Goal: Information Seeking & Learning: Learn about a topic

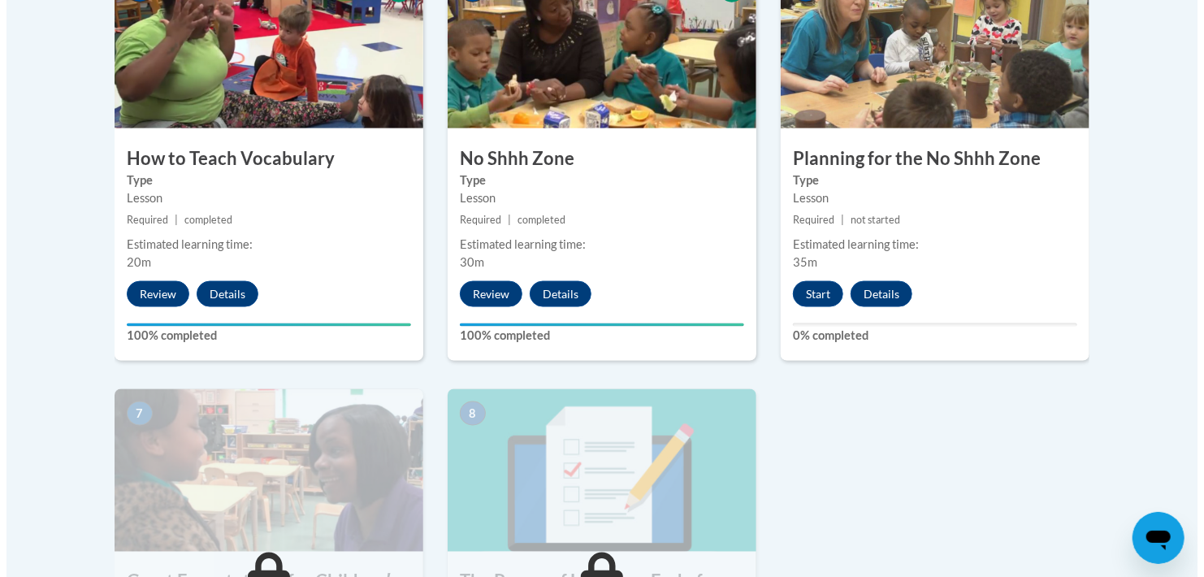
scroll to position [1056, 0]
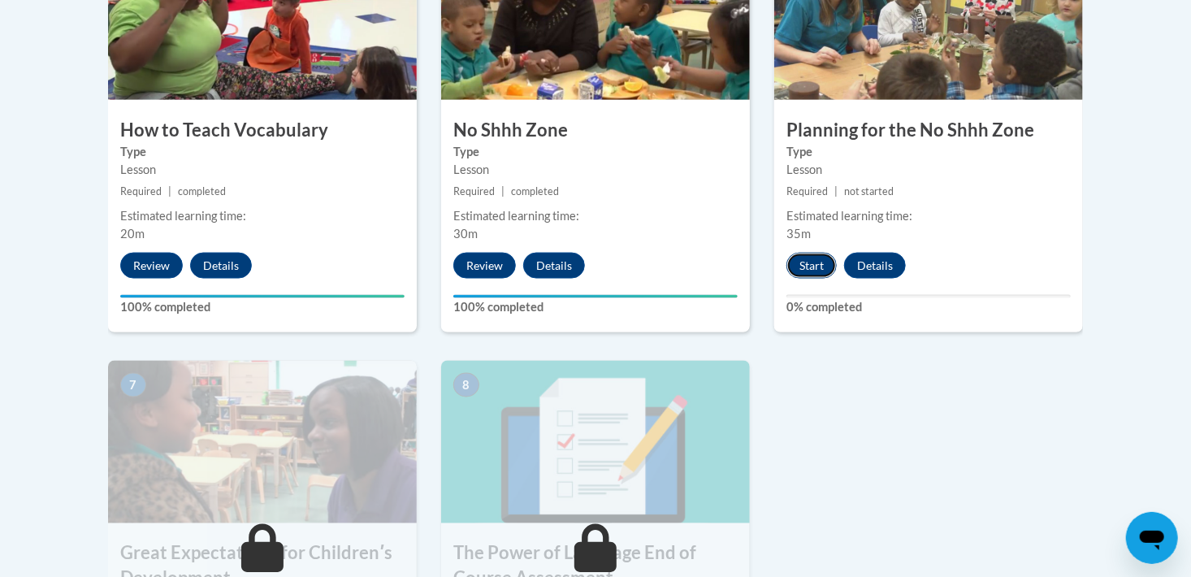
click at [812, 265] on button "Start" at bounding box center [811, 266] width 50 height 26
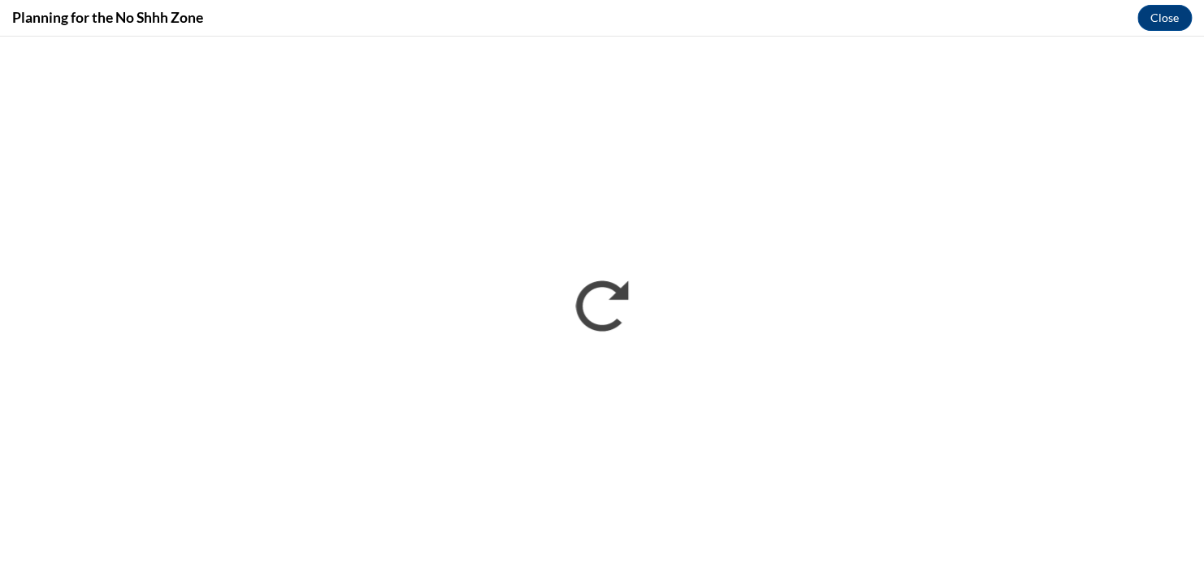
scroll to position [0, 0]
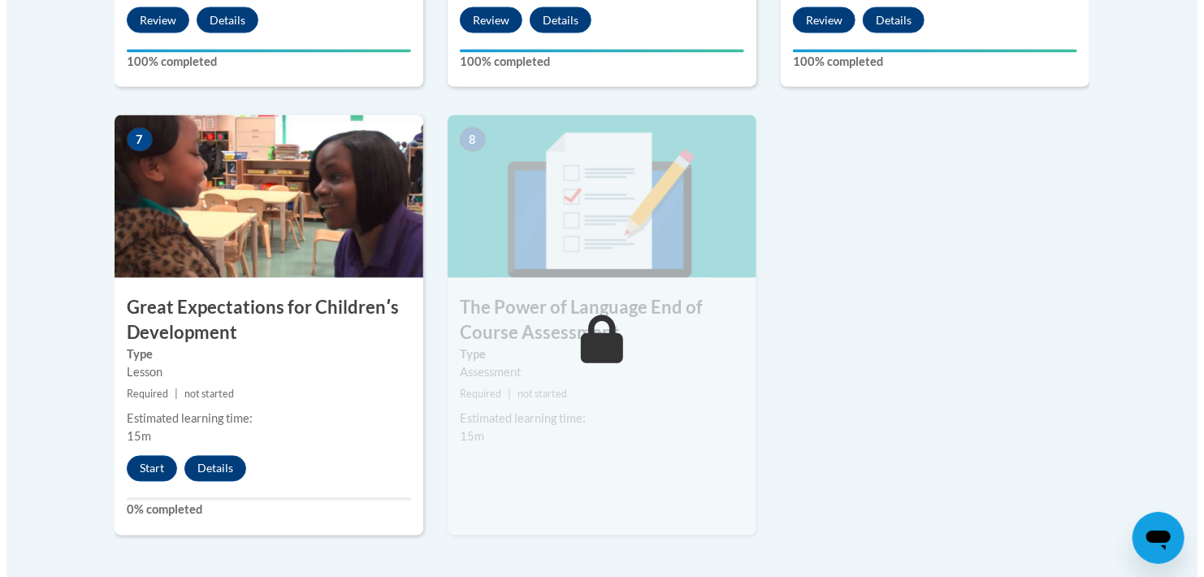
scroll to position [1356, 0]
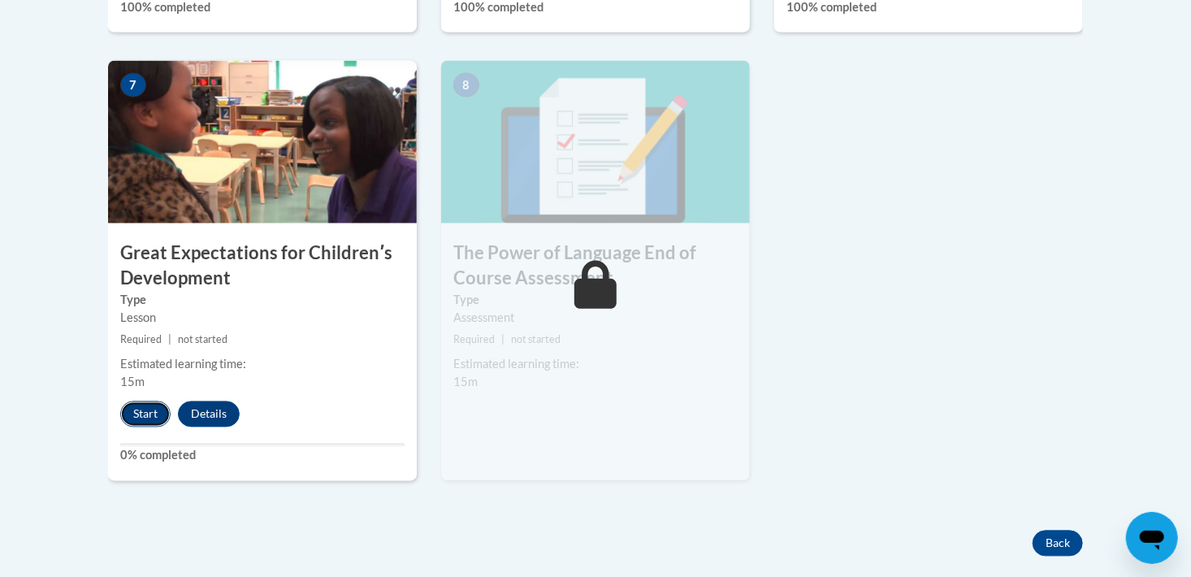
click at [150, 423] on button "Start" at bounding box center [145, 414] width 50 height 26
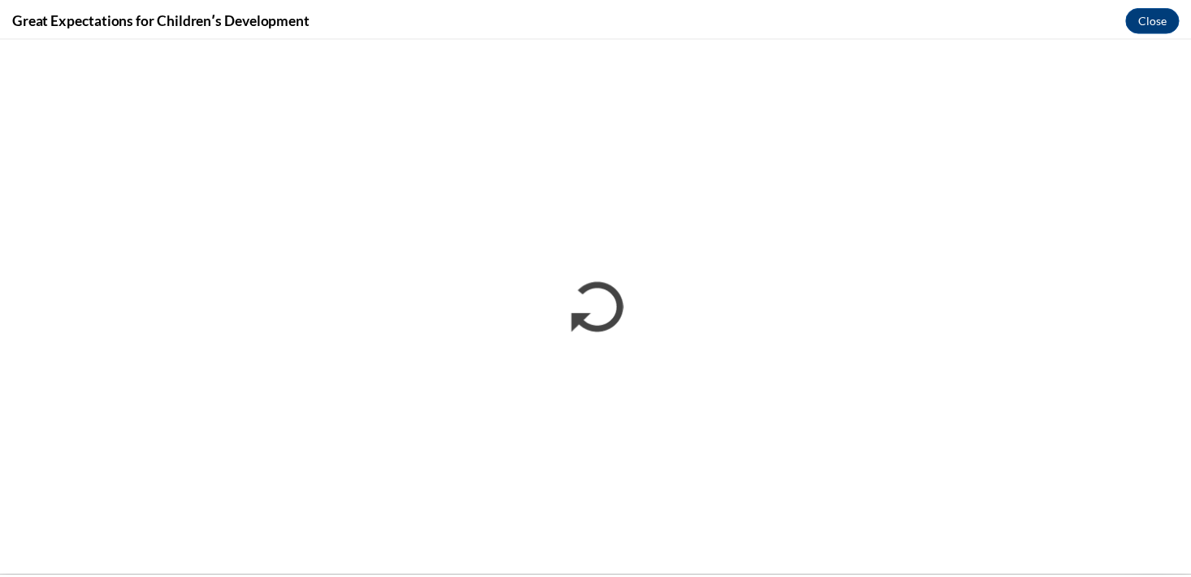
scroll to position [0, 0]
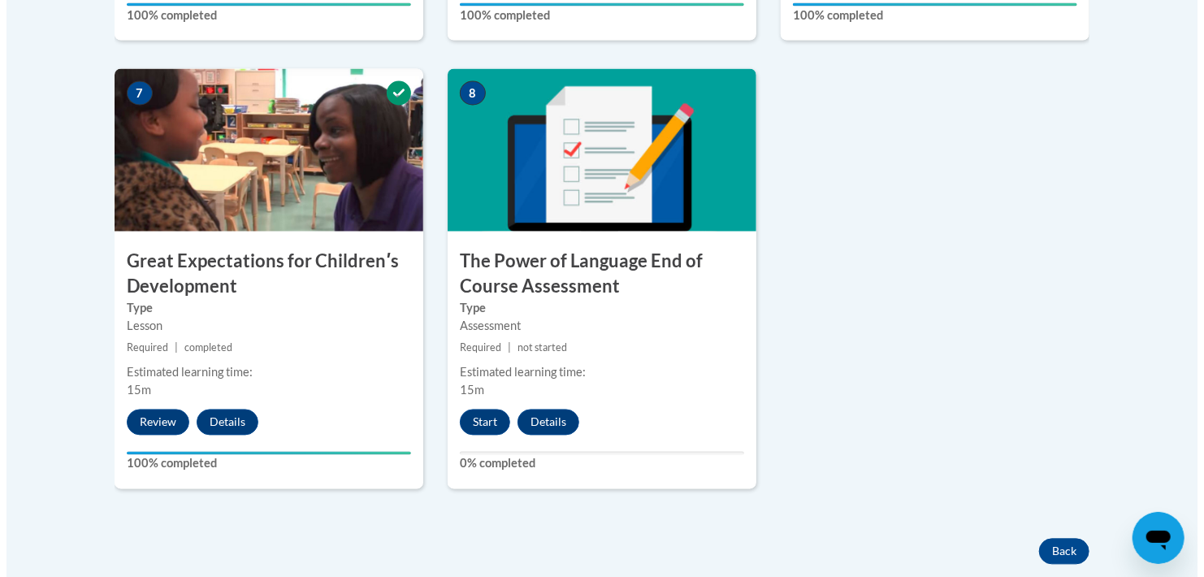
scroll to position [1381, 0]
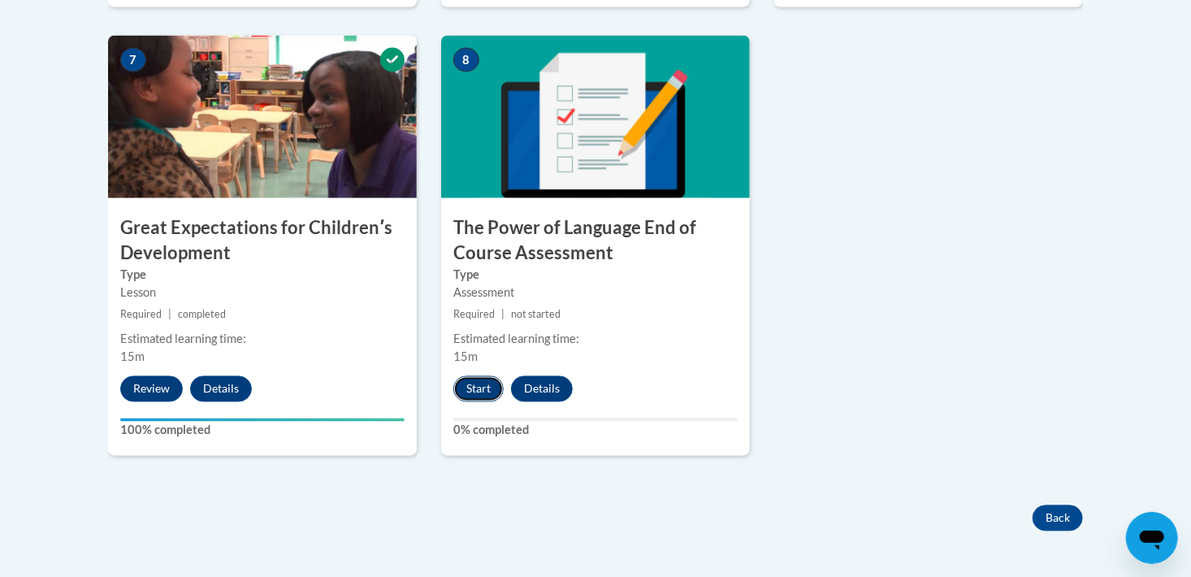
click at [477, 385] on button "Start" at bounding box center [478, 389] width 50 height 26
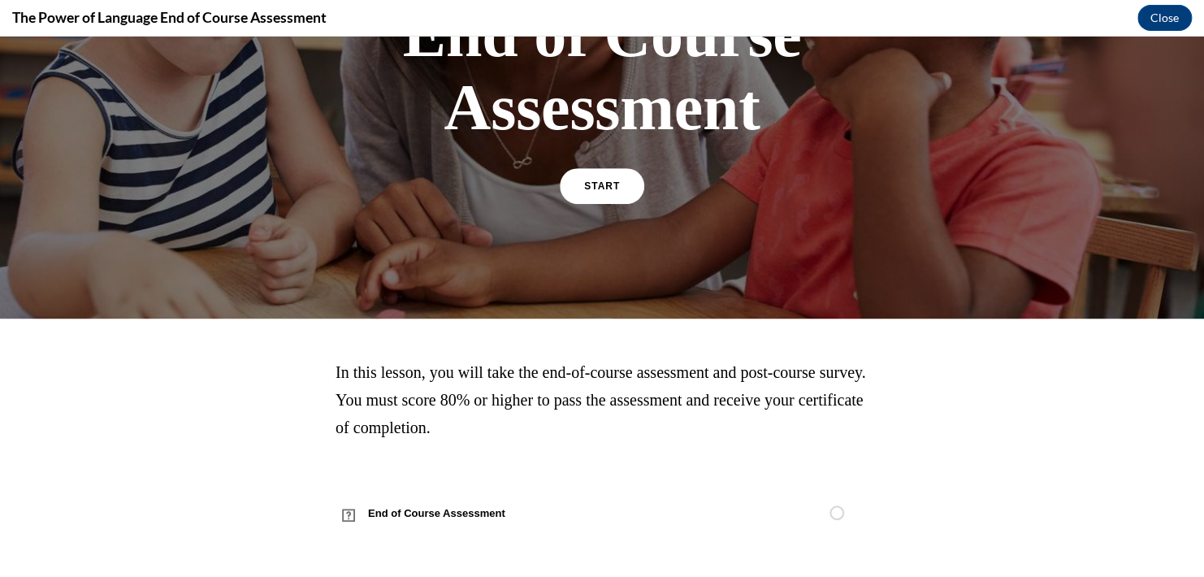
scroll to position [302, 0]
click at [588, 187] on span "START" at bounding box center [601, 186] width 37 height 12
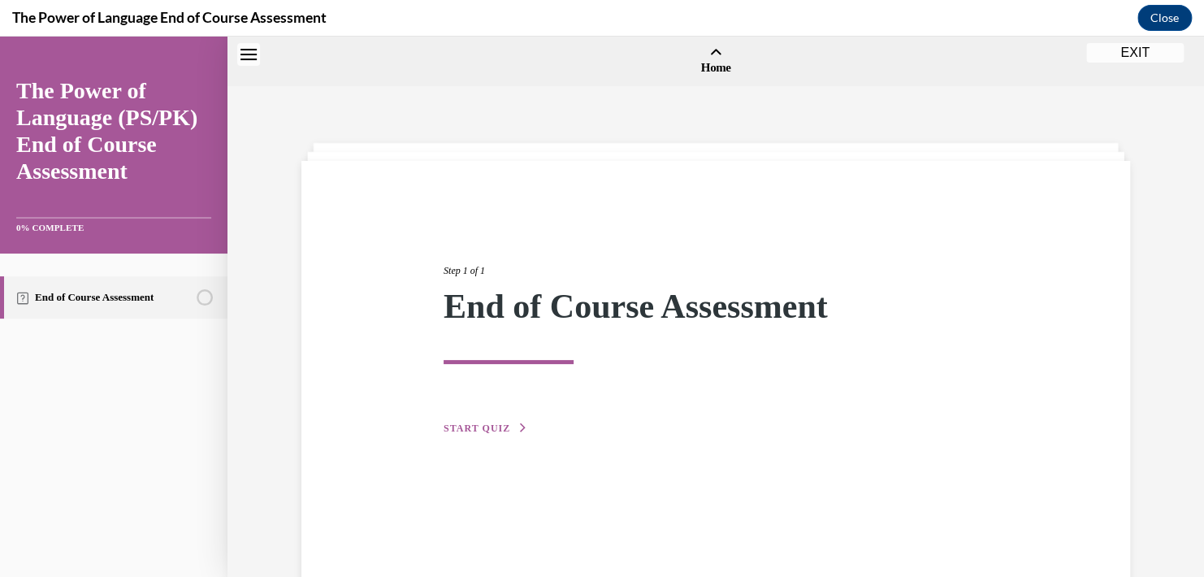
scroll to position [50, 0]
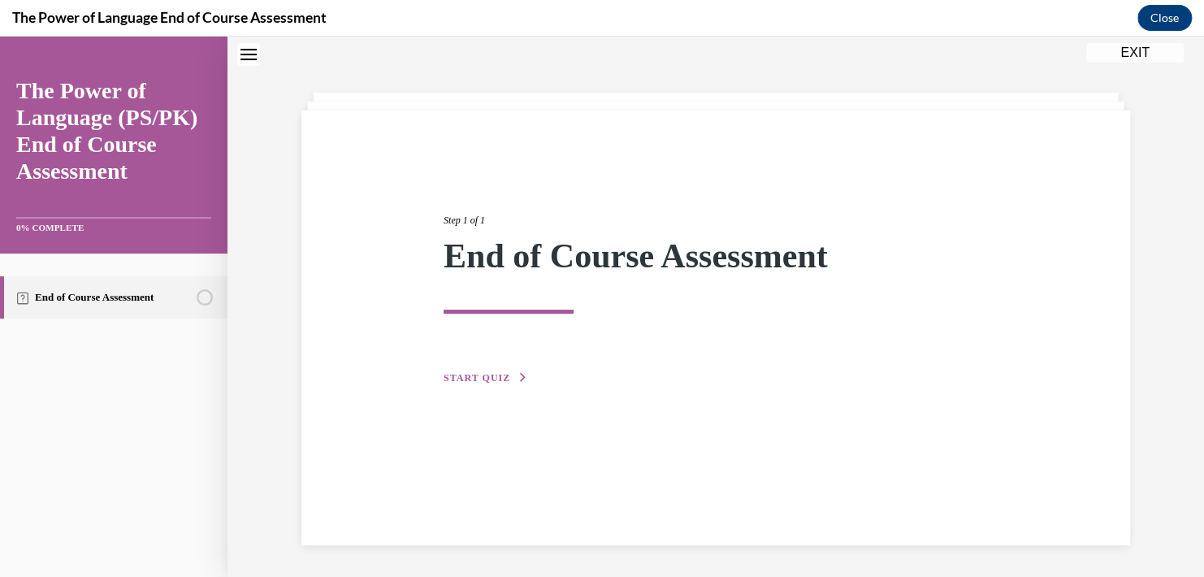
click at [462, 367] on div "Step 1 of 1 End of Course Assessment START QUIZ" at bounding box center [715, 280] width 569 height 211
click at [465, 369] on div "Step 1 of 1 End of Course Assessment START QUIZ" at bounding box center [715, 280] width 569 height 211
click at [484, 372] on span "START QUIZ" at bounding box center [476, 377] width 67 height 11
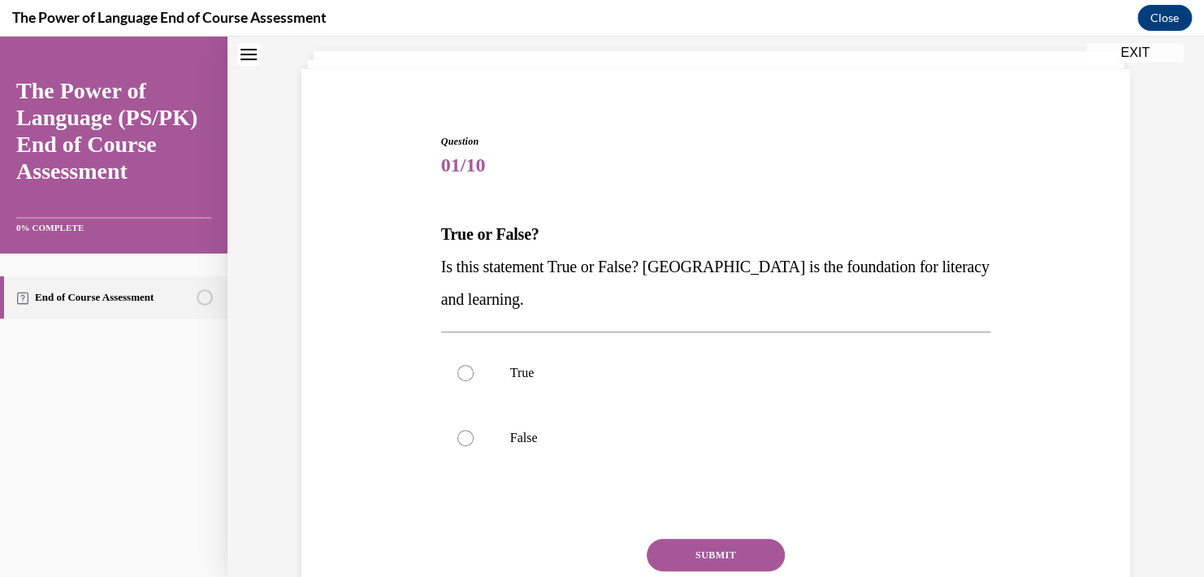
scroll to position [56, 0]
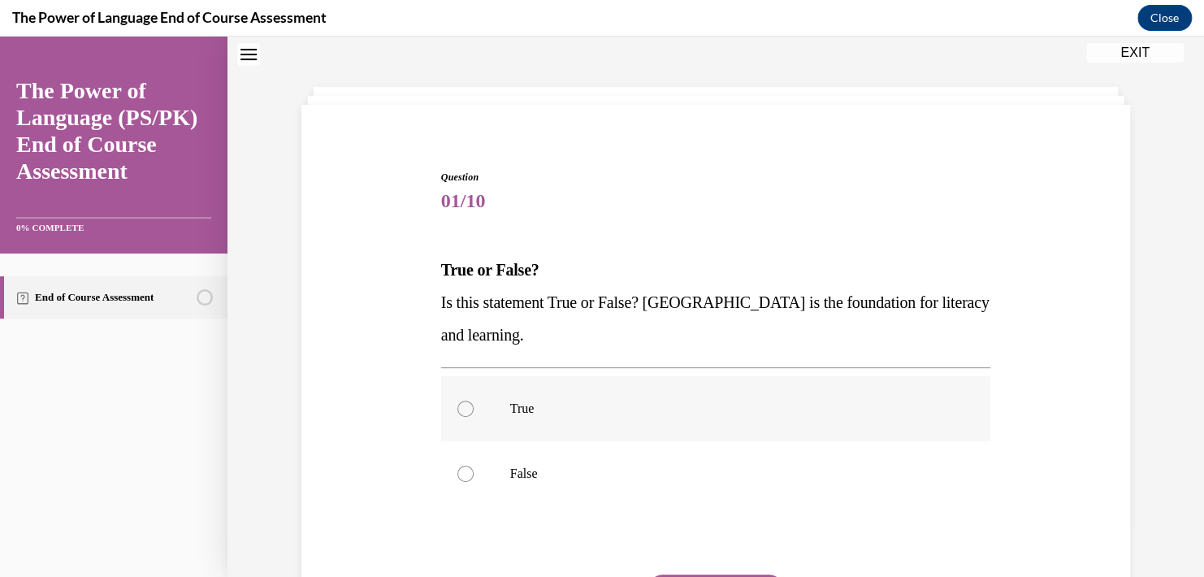
click at [482, 394] on label "True" at bounding box center [716, 408] width 550 height 65
click at [474, 400] on input "True" at bounding box center [465, 408] width 16 height 16
radio input "true"
click at [457, 402] on div at bounding box center [465, 408] width 16 height 16
click at [457, 402] on input "True" at bounding box center [465, 408] width 16 height 16
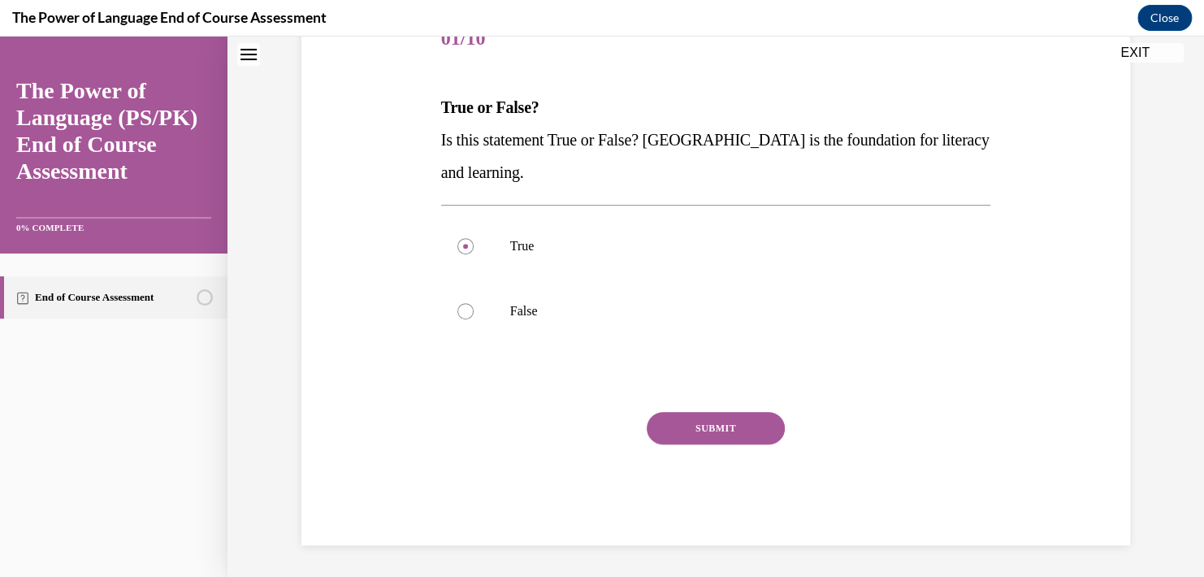
click at [719, 418] on button "SUBMIT" at bounding box center [716, 428] width 138 height 32
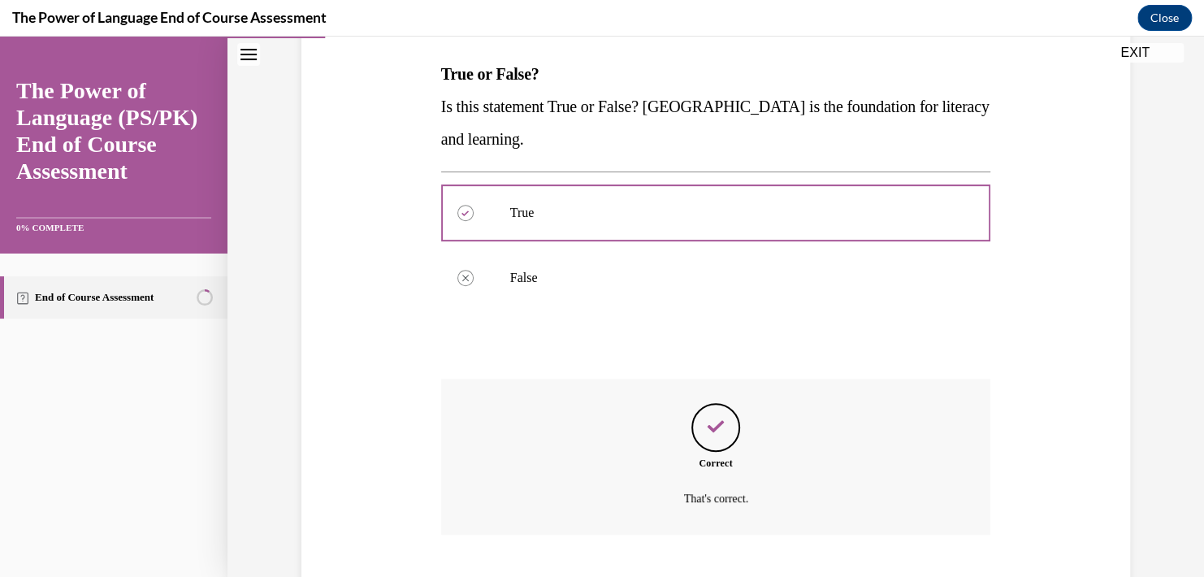
scroll to position [350, 0]
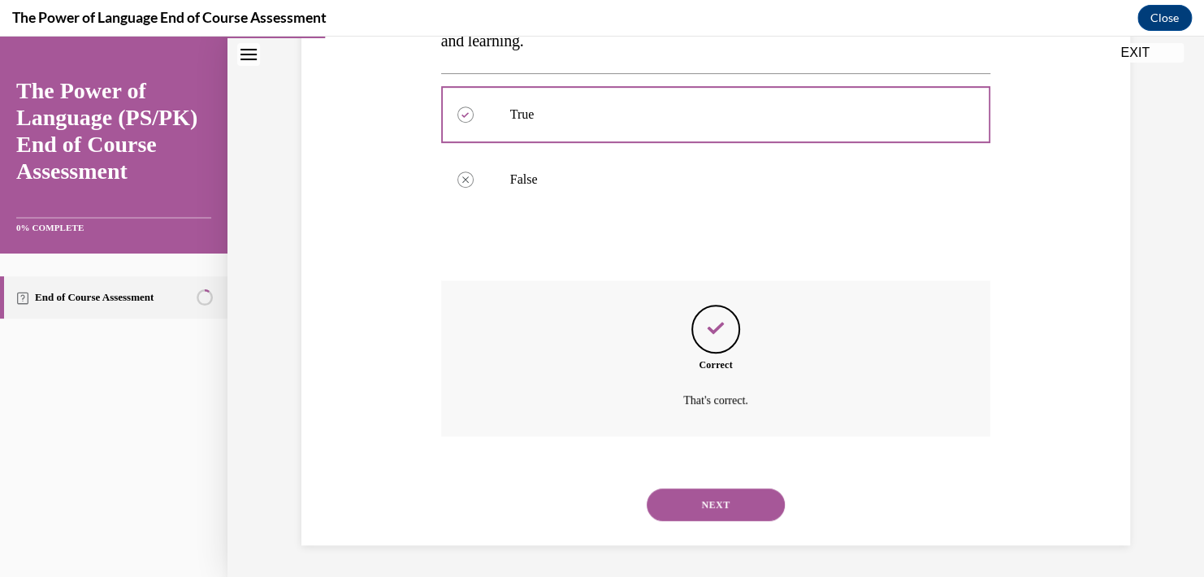
click at [718, 492] on button "NEXT" at bounding box center [716, 504] width 138 height 32
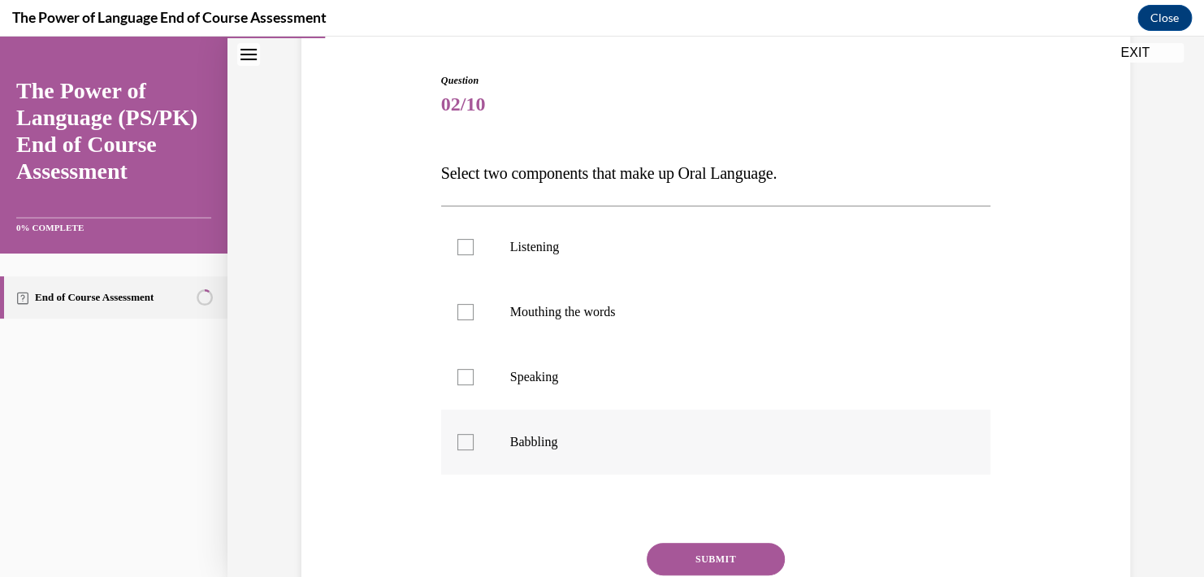
scroll to position [162, 0]
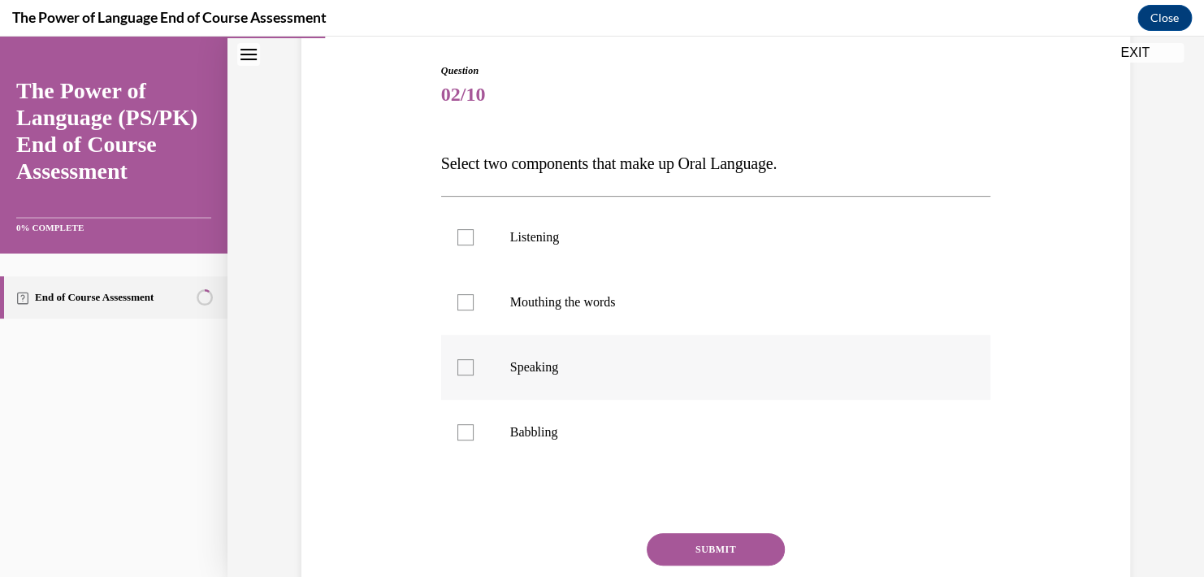
click at [457, 360] on div at bounding box center [465, 367] width 16 height 16
click at [457, 360] on input "Speaking" at bounding box center [465, 367] width 16 height 16
checkbox input "true"
click at [457, 230] on div at bounding box center [465, 237] width 16 height 16
click at [457, 230] on input "Listening" at bounding box center [465, 237] width 16 height 16
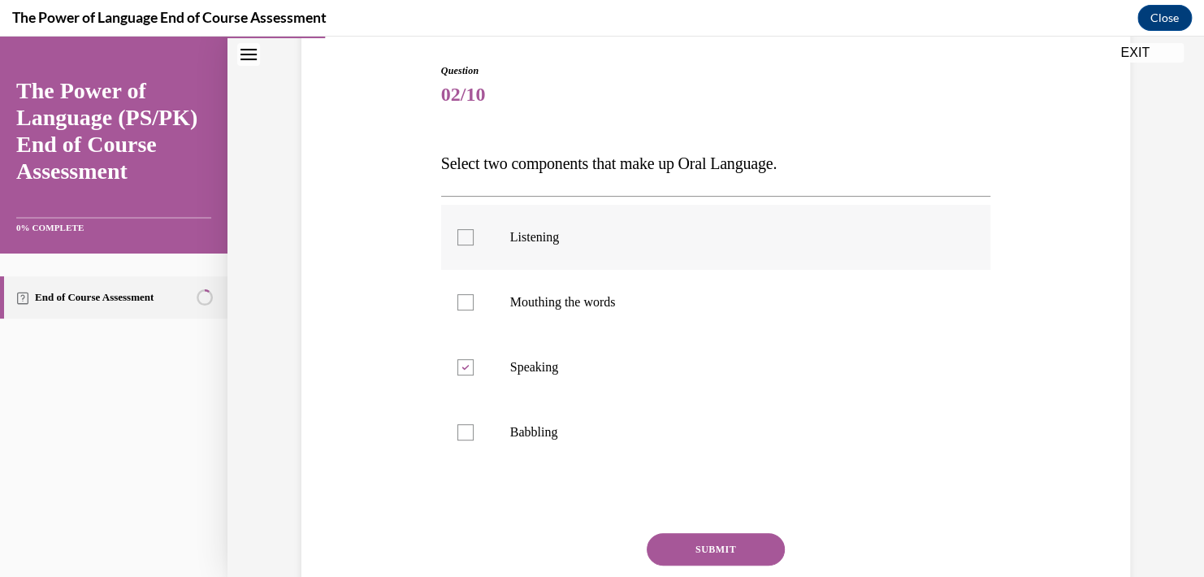
checkbox input "true"
click at [706, 545] on button "SUBMIT" at bounding box center [716, 549] width 138 height 32
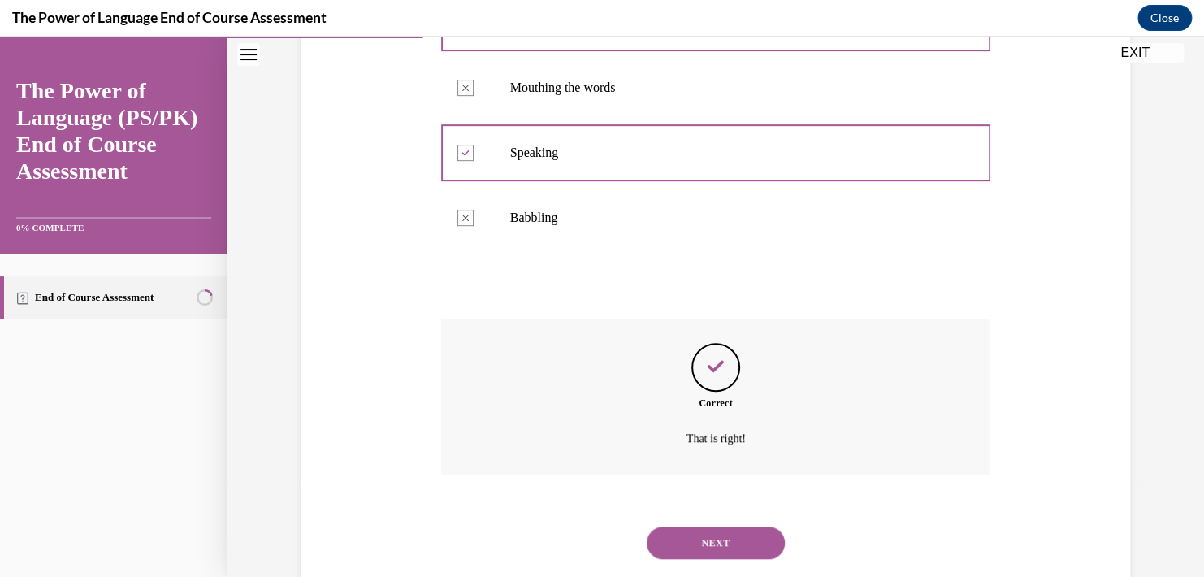
scroll to position [415, 0]
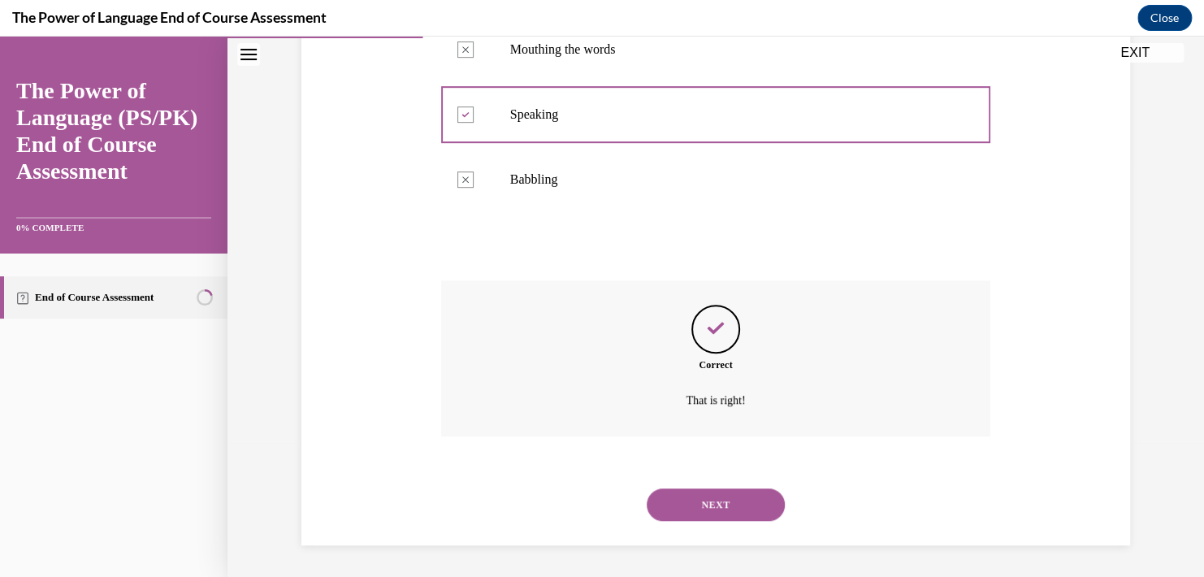
click at [698, 501] on button "NEXT" at bounding box center [716, 504] width 138 height 32
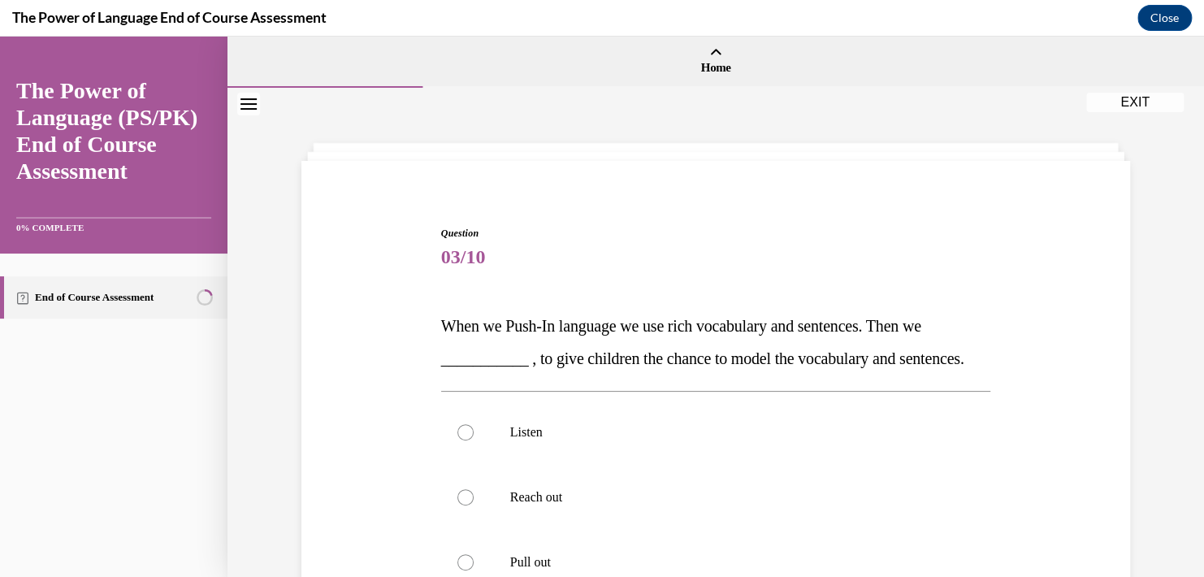
drag, startPoint x: 442, startPoint y: 392, endPoint x: 420, endPoint y: 331, distance: 64.7
click at [420, 331] on div "Question 03/10 When we Push-In language we use rich vocabulary and sentences. T…" at bounding box center [715, 519] width 837 height 684
copy span "When we Push-In language we use rich vocabulary and sentences. Then we ________…"
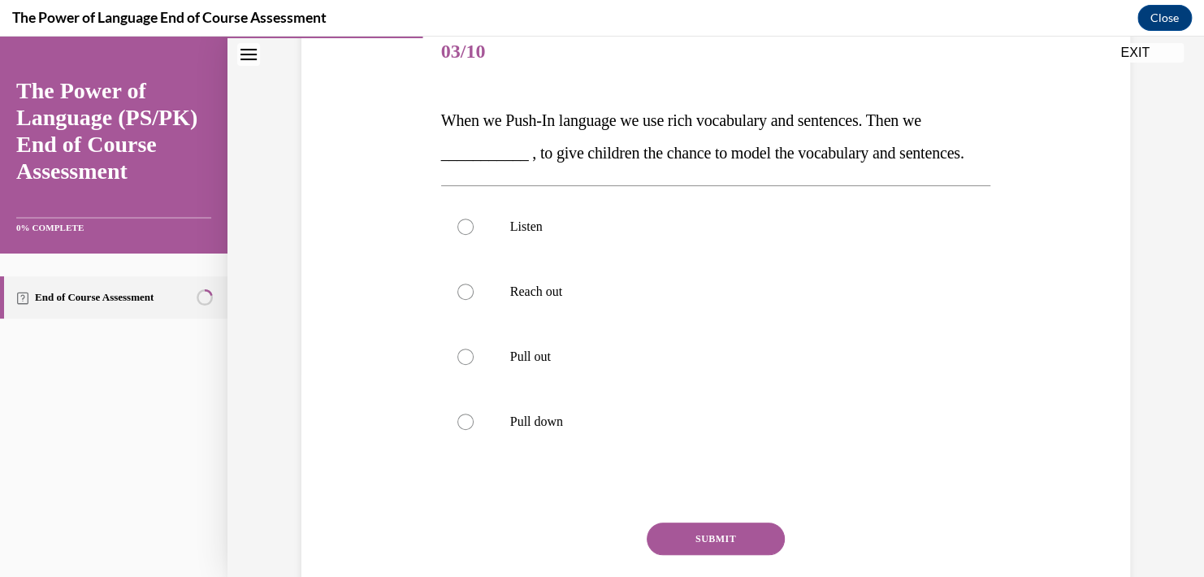
scroll to position [244, 0]
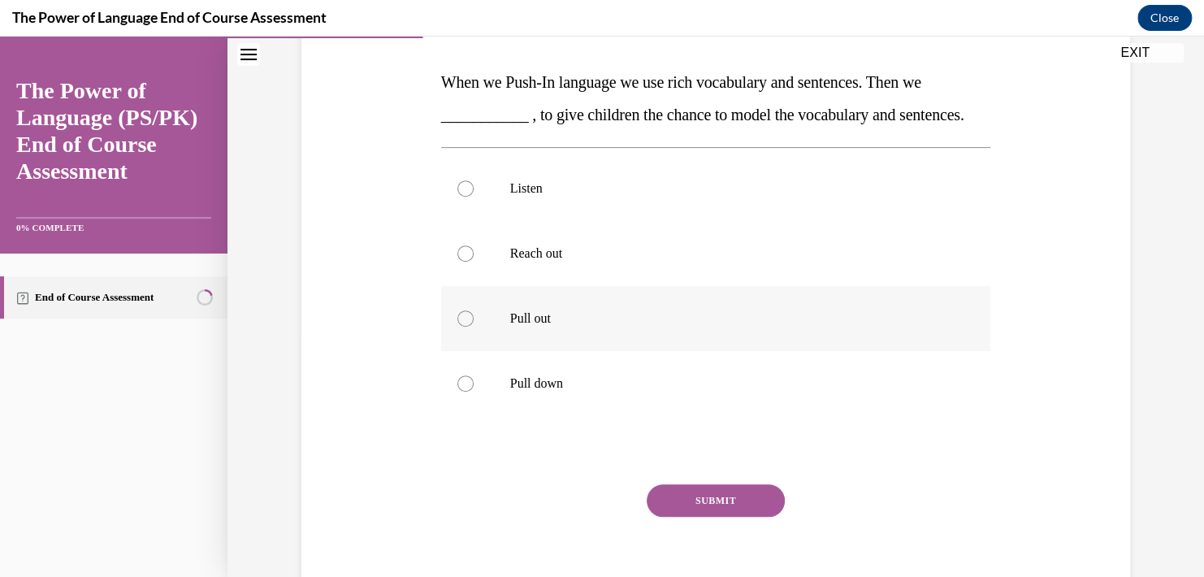
click at [458, 327] on div at bounding box center [465, 318] width 16 height 16
click at [458, 327] on input "Pull out" at bounding box center [465, 318] width 16 height 16
radio input "true"
click at [701, 517] on button "SUBMIT" at bounding box center [716, 500] width 138 height 32
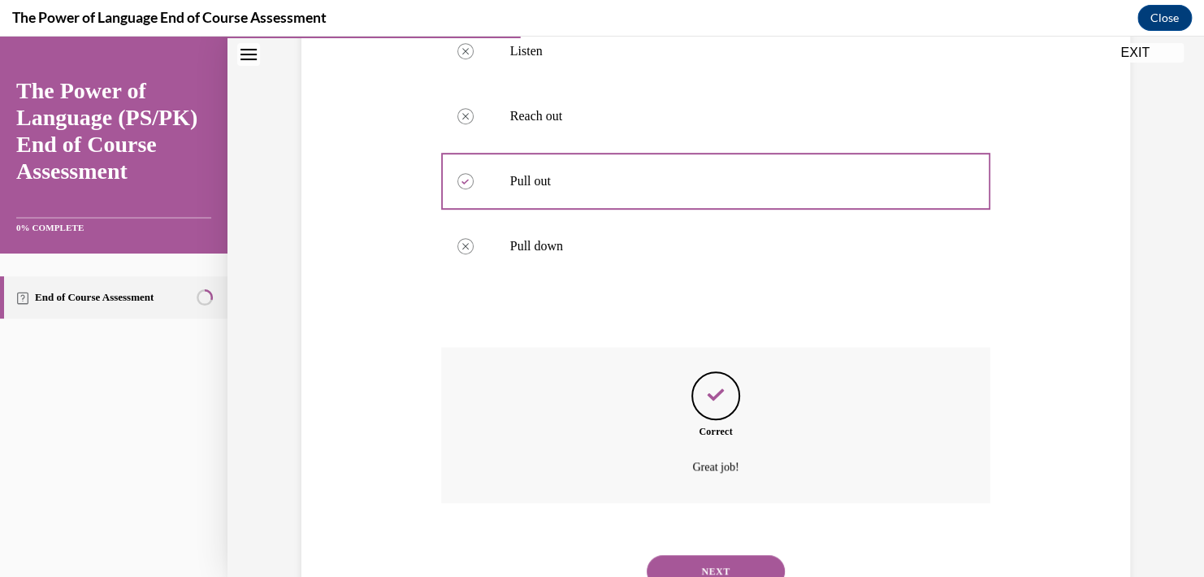
scroll to position [480, 0]
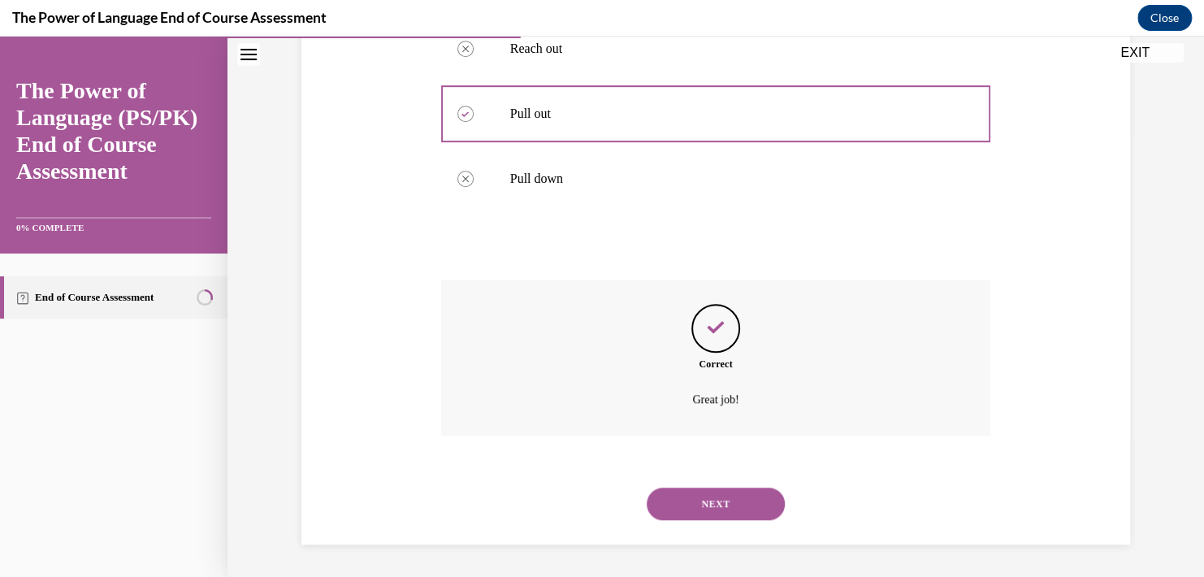
click at [721, 504] on button "NEXT" at bounding box center [716, 503] width 138 height 32
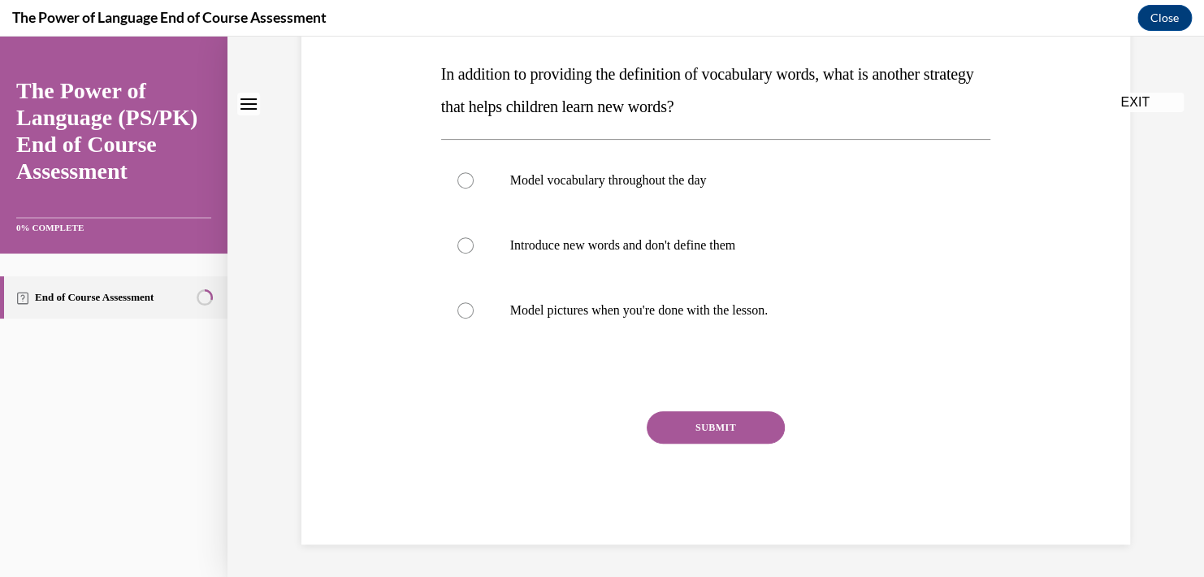
scroll to position [0, 0]
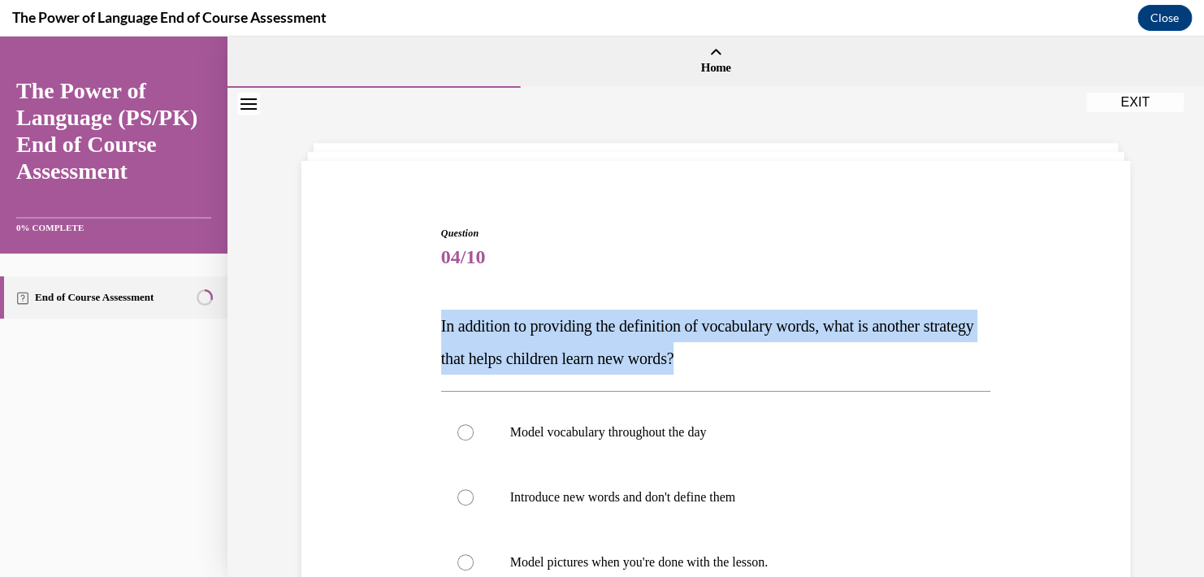
drag, startPoint x: 437, startPoint y: 323, endPoint x: 797, endPoint y: 366, distance: 362.3
click at [797, 366] on div "Question 04/10 In addition to providing the definition of vocabulary words, wha…" at bounding box center [716, 498] width 558 height 595
copy span "In addition to providing the definition of vocabulary words, what is another st…"
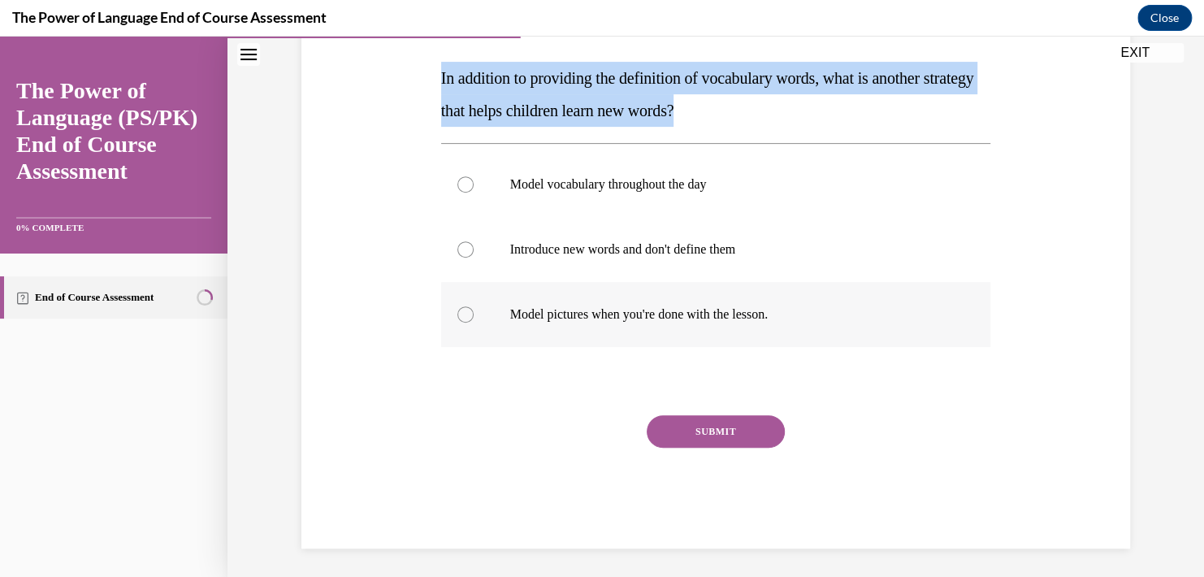
scroll to position [251, 0]
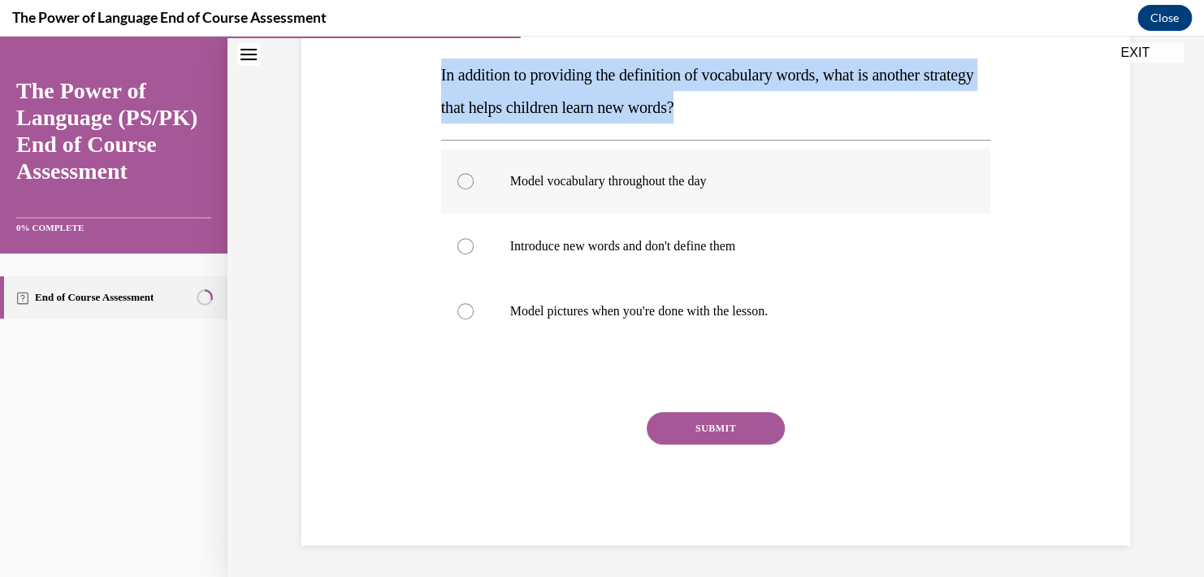
click at [469, 177] on label "Model vocabulary throughout the day" at bounding box center [716, 181] width 550 height 65
click at [469, 177] on input "Model vocabulary throughout the day" at bounding box center [465, 181] width 16 height 16
radio input "true"
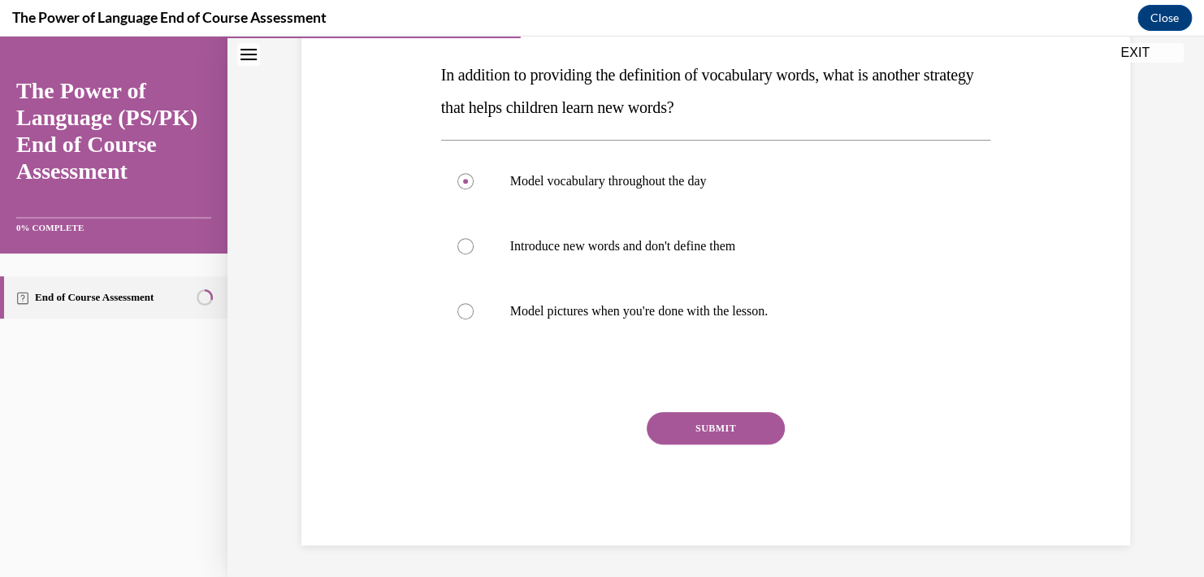
click at [721, 431] on button "SUBMIT" at bounding box center [716, 428] width 138 height 32
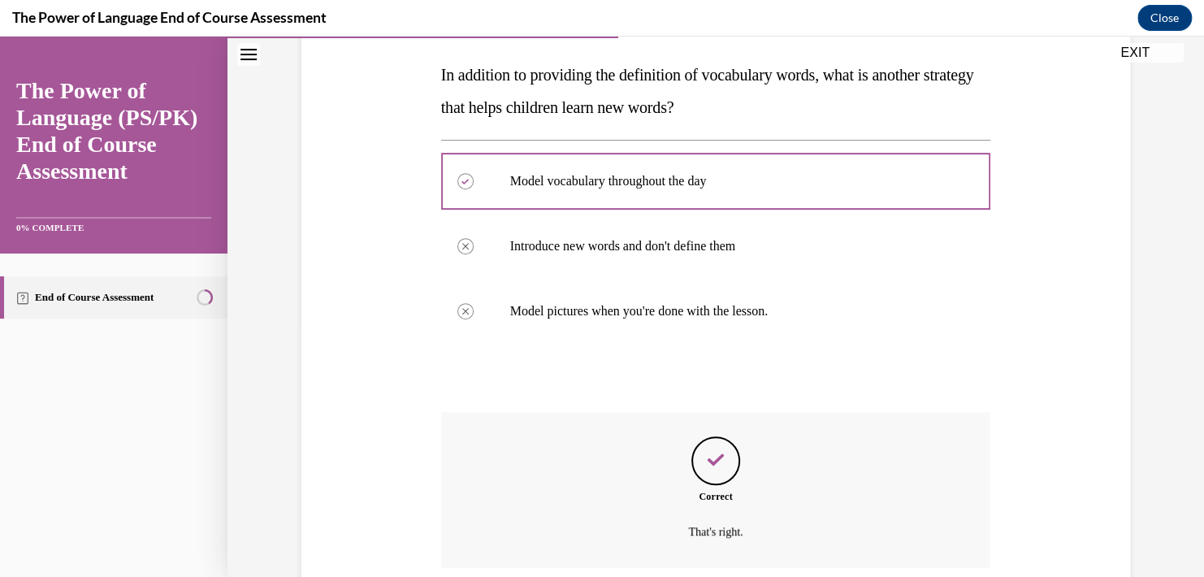
scroll to position [383, 0]
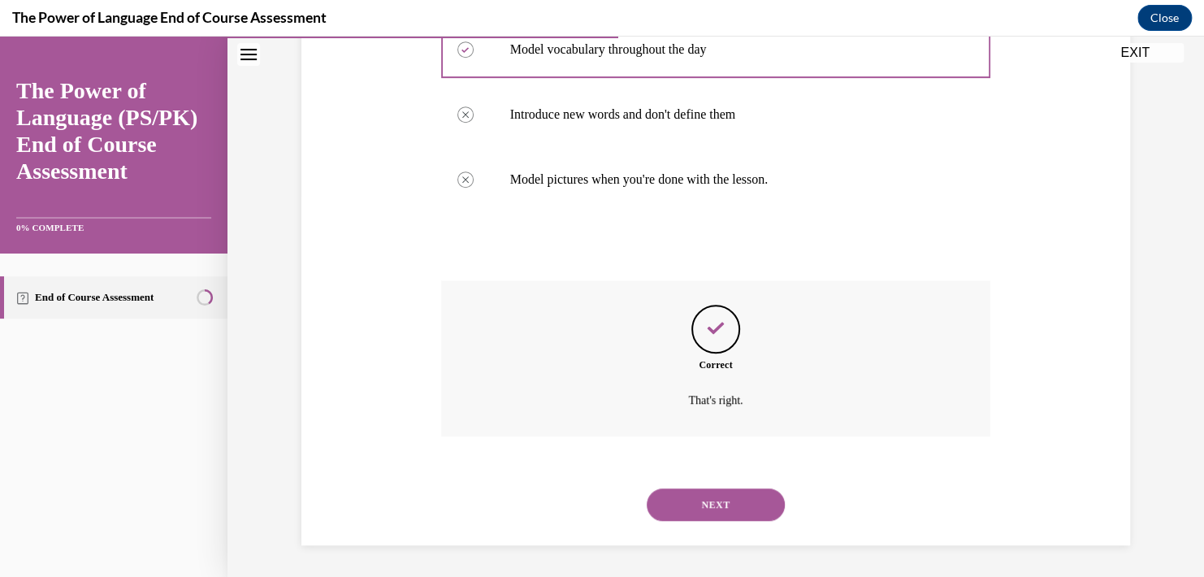
click at [683, 504] on button "NEXT" at bounding box center [716, 504] width 138 height 32
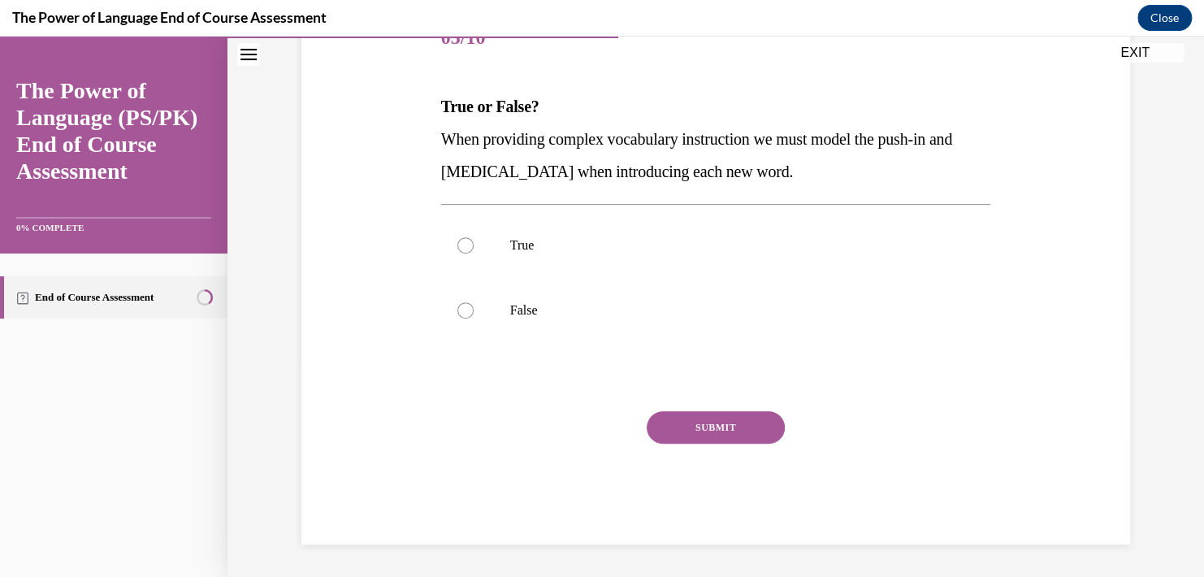
scroll to position [180, 0]
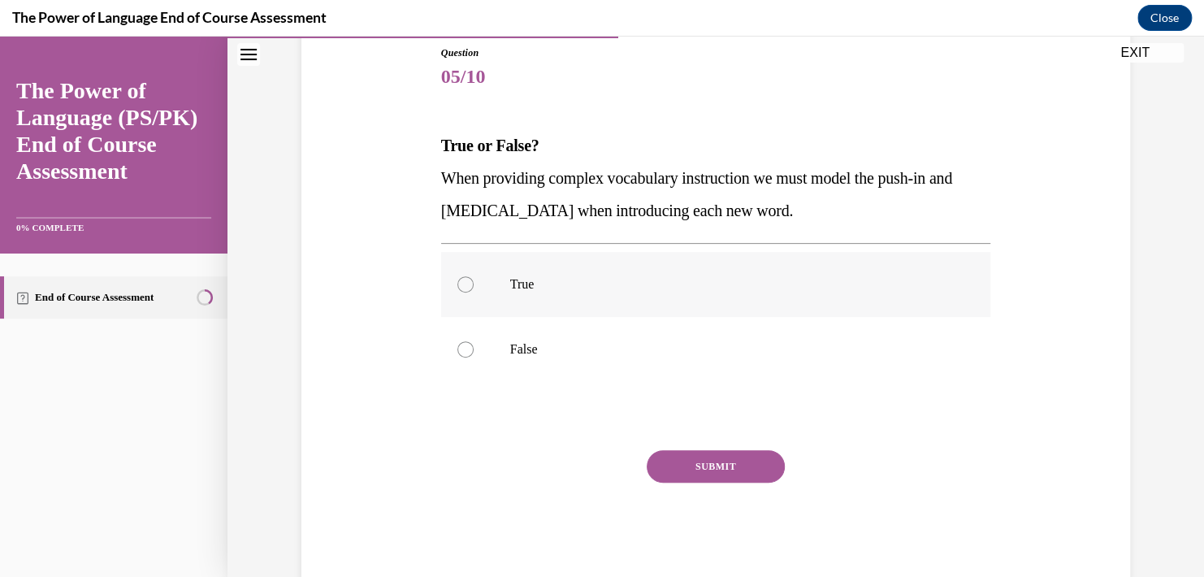
click at [466, 287] on label "True" at bounding box center [716, 284] width 550 height 65
click at [466, 287] on input "True" at bounding box center [465, 284] width 16 height 16
radio input "true"
click at [716, 469] on button "SUBMIT" at bounding box center [716, 466] width 138 height 32
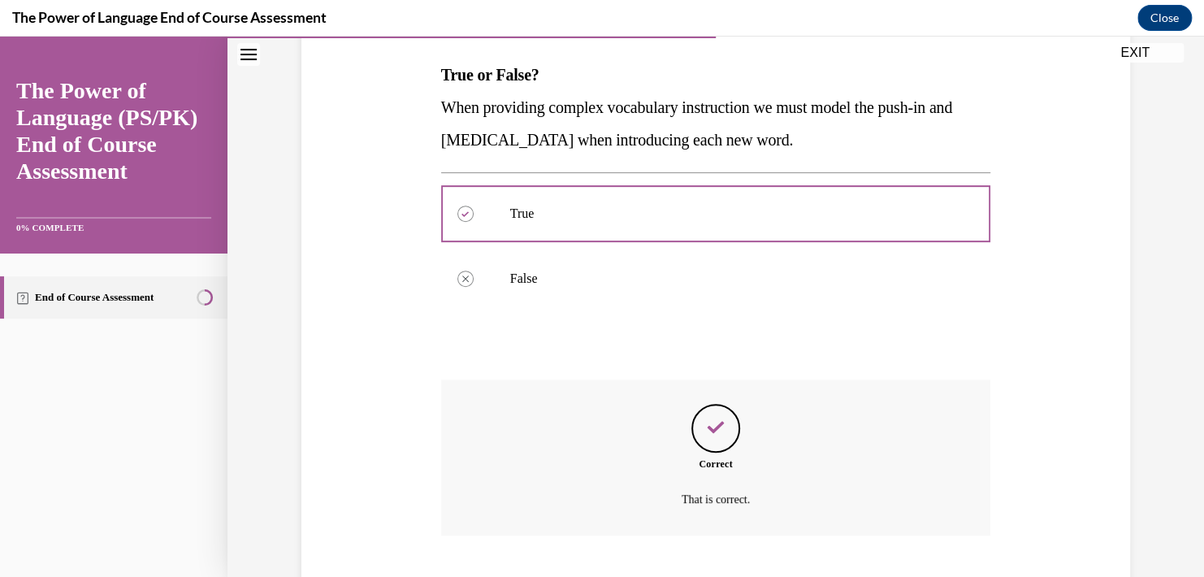
scroll to position [350, 0]
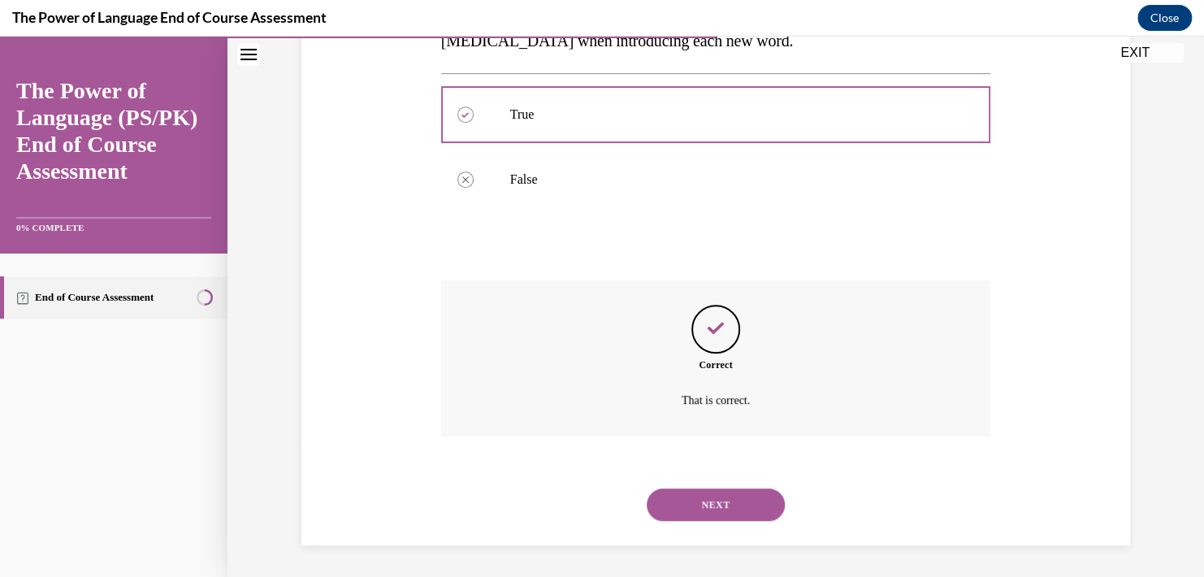
click at [712, 511] on button "NEXT" at bounding box center [716, 504] width 138 height 32
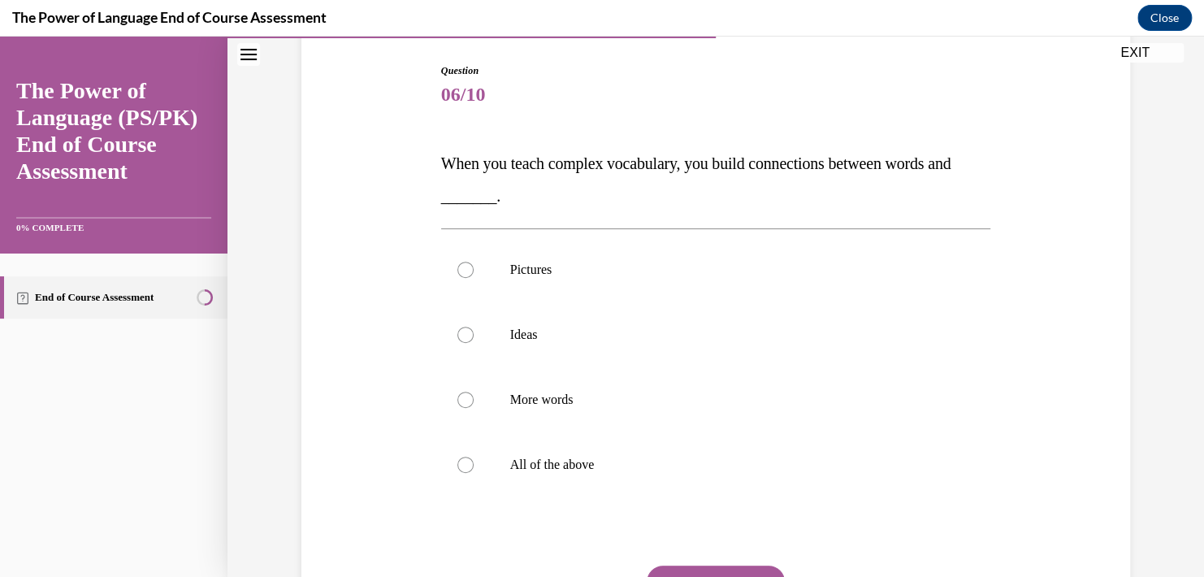
scroll to position [244, 0]
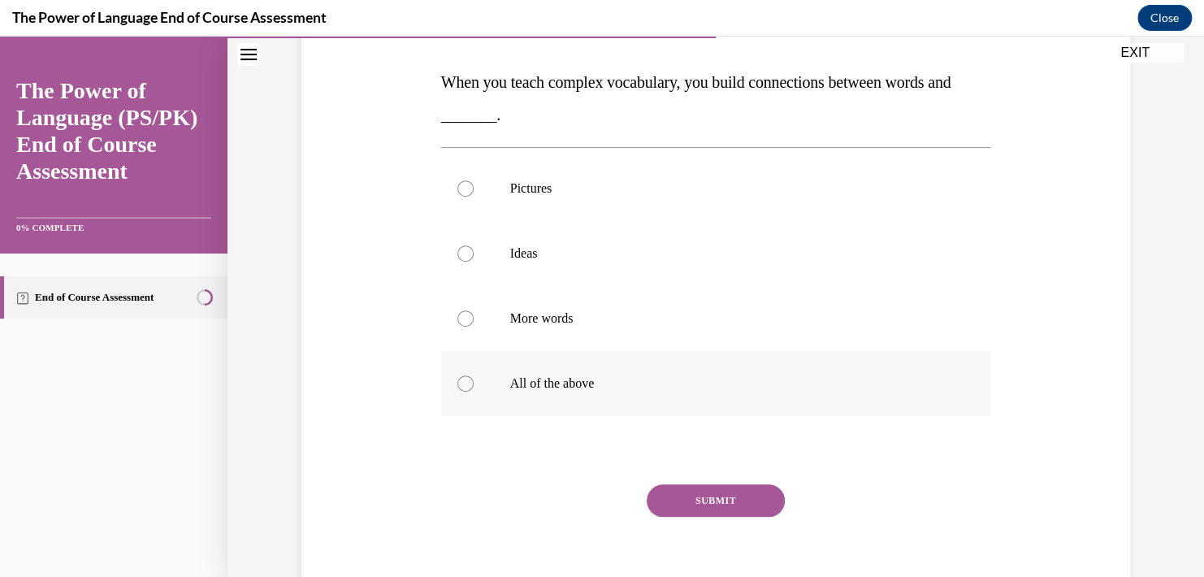
click at [457, 383] on div at bounding box center [465, 383] width 16 height 16
click at [457, 383] on input "All of the above" at bounding box center [465, 383] width 16 height 16
radio input "true"
click at [687, 486] on button "SUBMIT" at bounding box center [716, 500] width 138 height 32
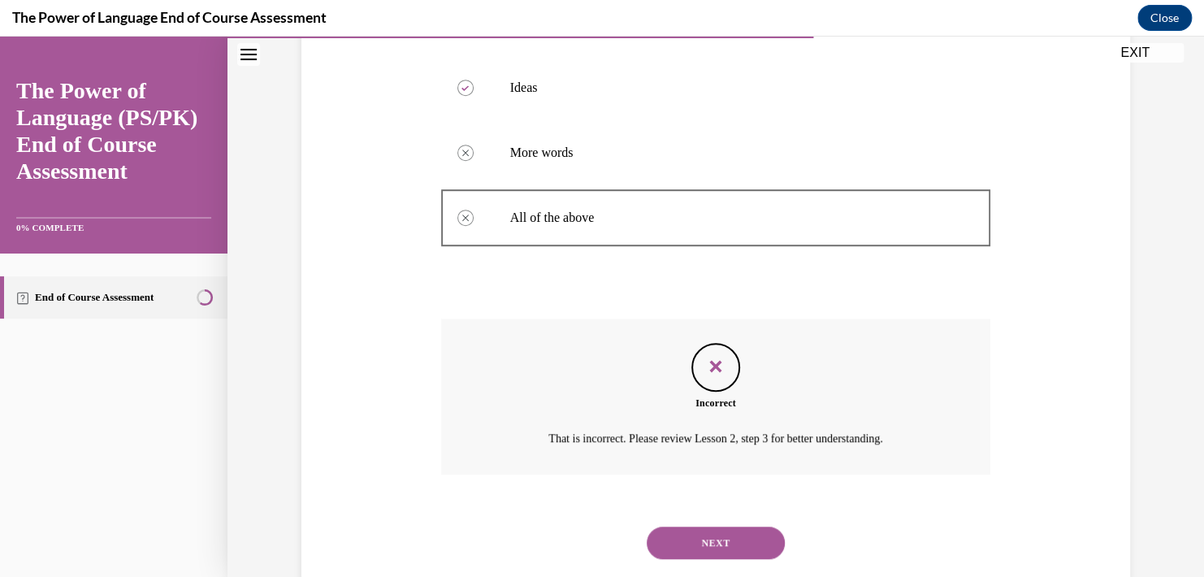
scroll to position [448, 0]
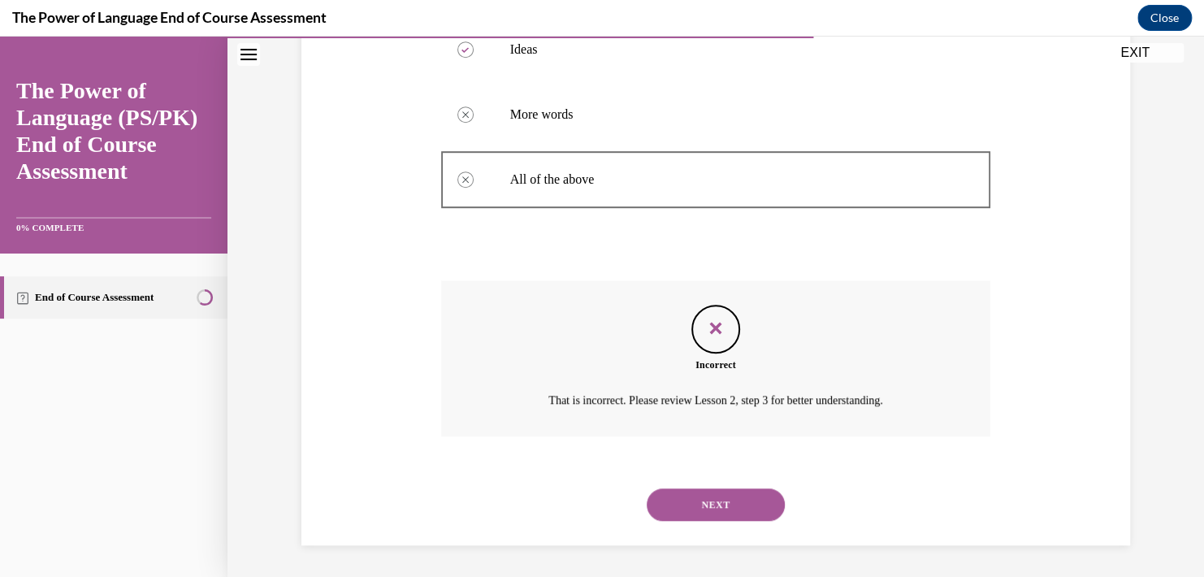
click at [701, 506] on button "NEXT" at bounding box center [716, 504] width 138 height 32
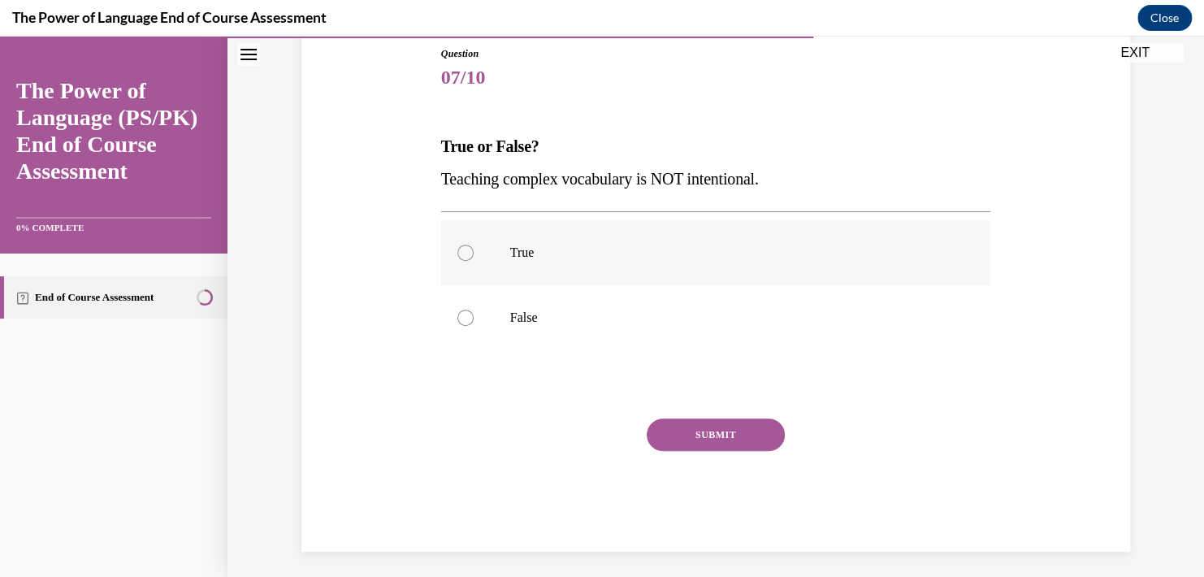
click at [457, 250] on div at bounding box center [465, 252] width 16 height 16
click at [457, 250] on input "True" at bounding box center [465, 252] width 16 height 16
radio input "true"
click at [457, 314] on div at bounding box center [465, 317] width 16 height 16
click at [457, 314] on input "False" at bounding box center [465, 317] width 16 height 16
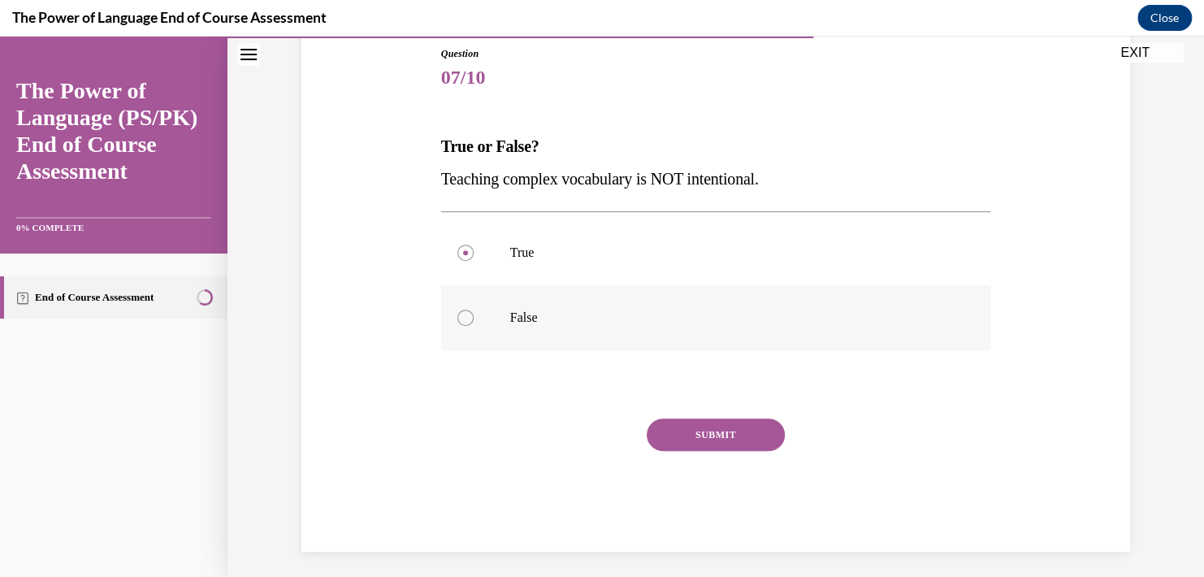
radio input "true"
drag, startPoint x: 787, startPoint y: 175, endPoint x: 408, endPoint y: 182, distance: 379.4
click at [408, 182] on div "Question 07/10 True or False? Teaching complex vocabulary is NOT intentional. T…" at bounding box center [715, 275] width 837 height 554
copy span "Teaching complex vocabulary is NOT intentional."
click at [703, 424] on button "SUBMIT" at bounding box center [716, 434] width 138 height 32
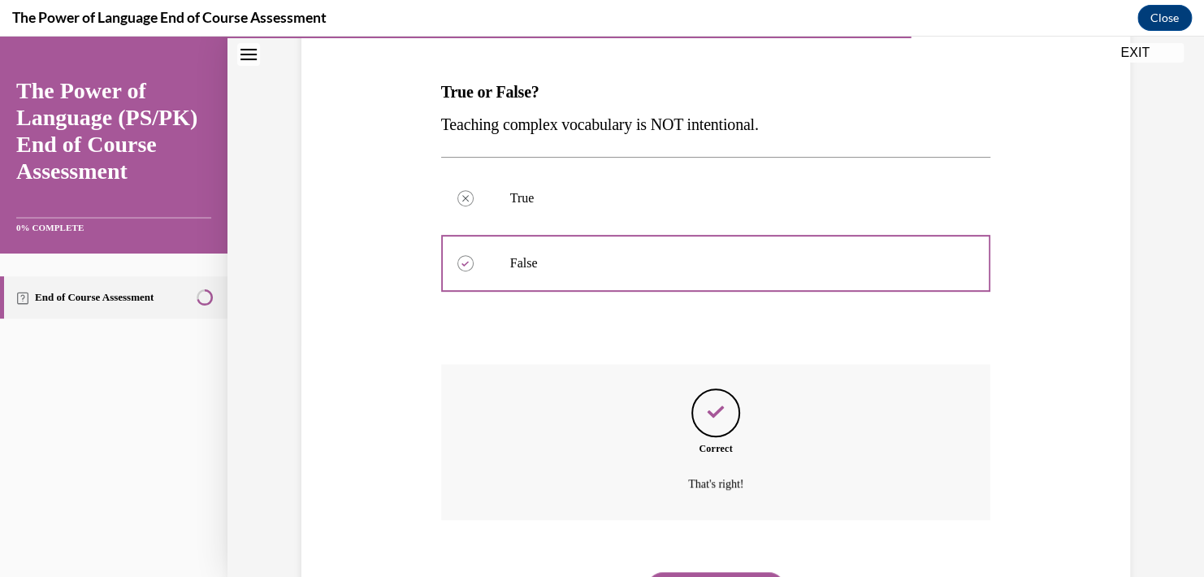
scroll to position [318, 0]
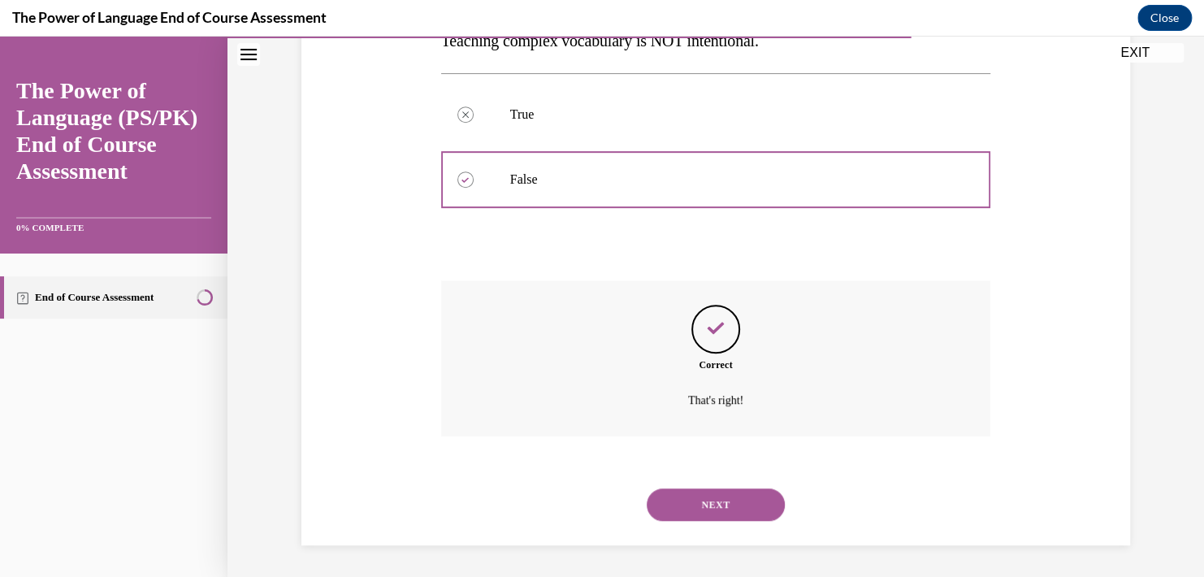
click at [729, 504] on button "NEXT" at bounding box center [716, 504] width 138 height 32
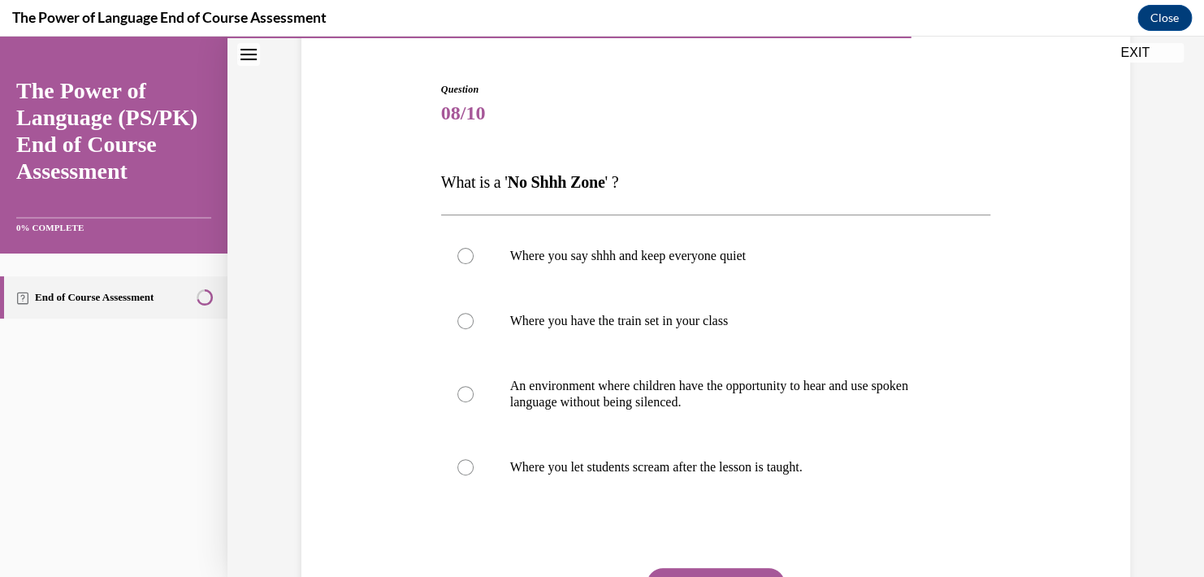
scroll to position [244, 0]
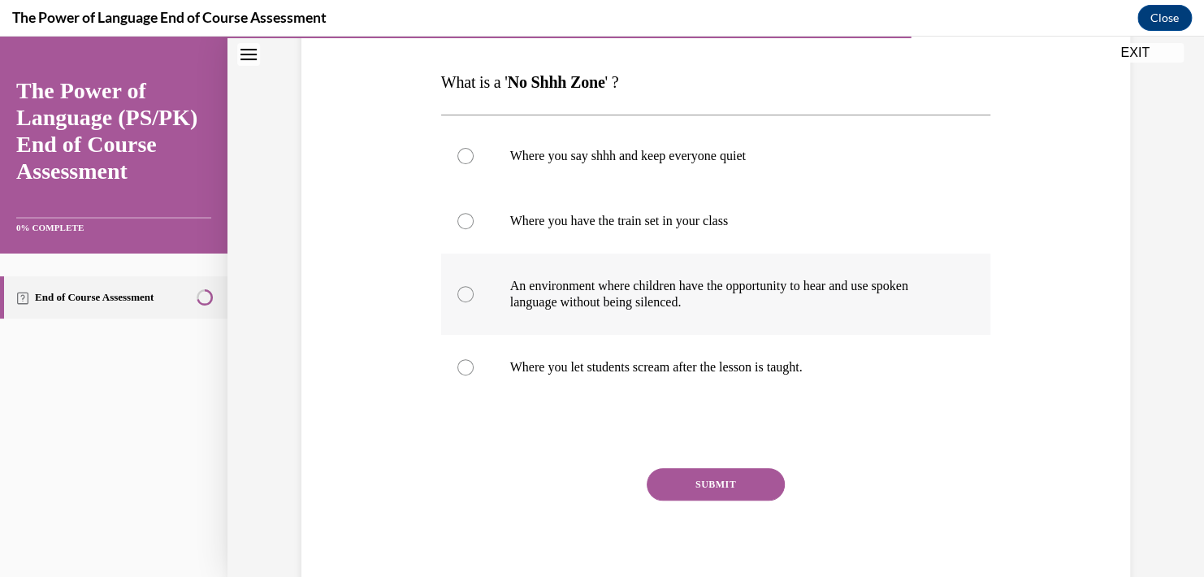
click at [644, 293] on p "An environment where children have the opportunity to hear and use spoken langu…" at bounding box center [730, 294] width 440 height 32
click at [474, 293] on input "An environment where children have the opportunity to hear and use spoken langu…" at bounding box center [465, 294] width 16 height 16
radio input "true"
click at [689, 481] on button "SUBMIT" at bounding box center [716, 484] width 138 height 32
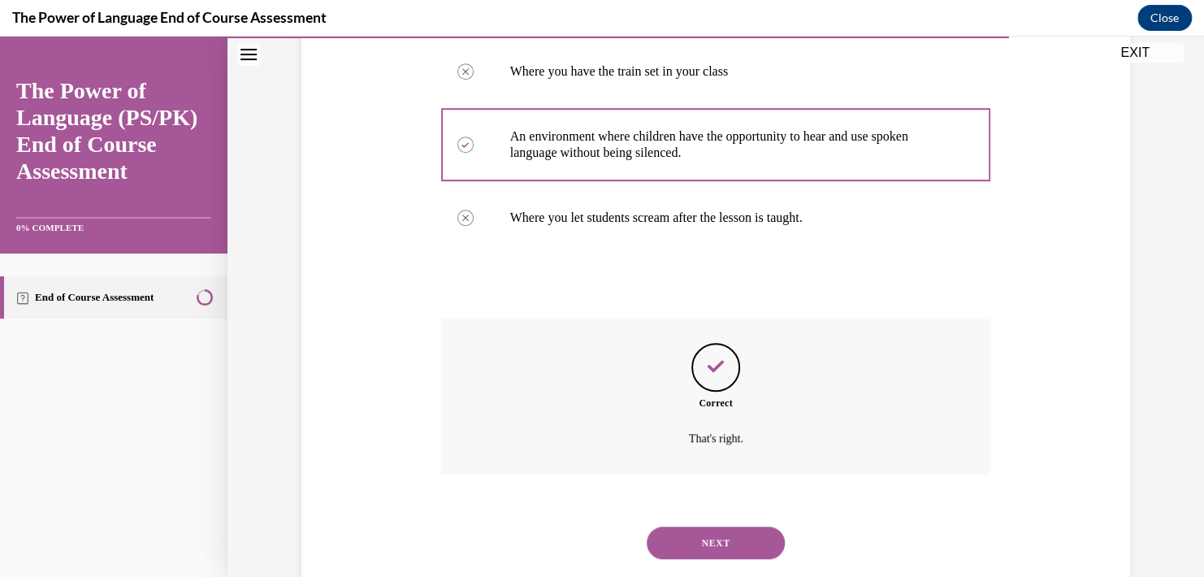
scroll to position [431, 0]
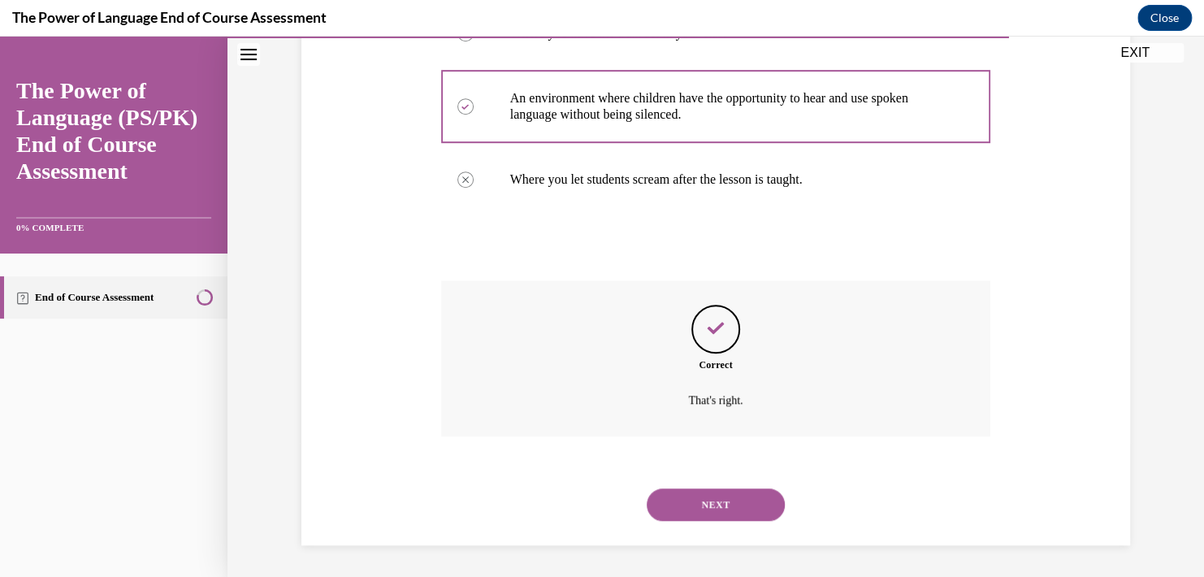
click at [716, 504] on button "NEXT" at bounding box center [716, 504] width 138 height 32
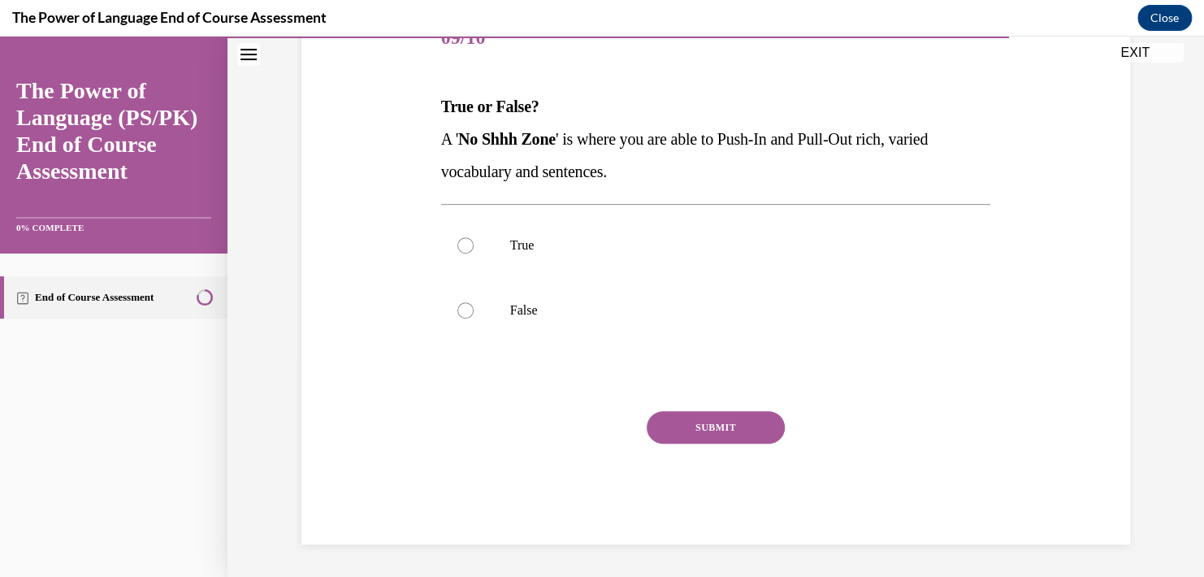
scroll to position [180, 0]
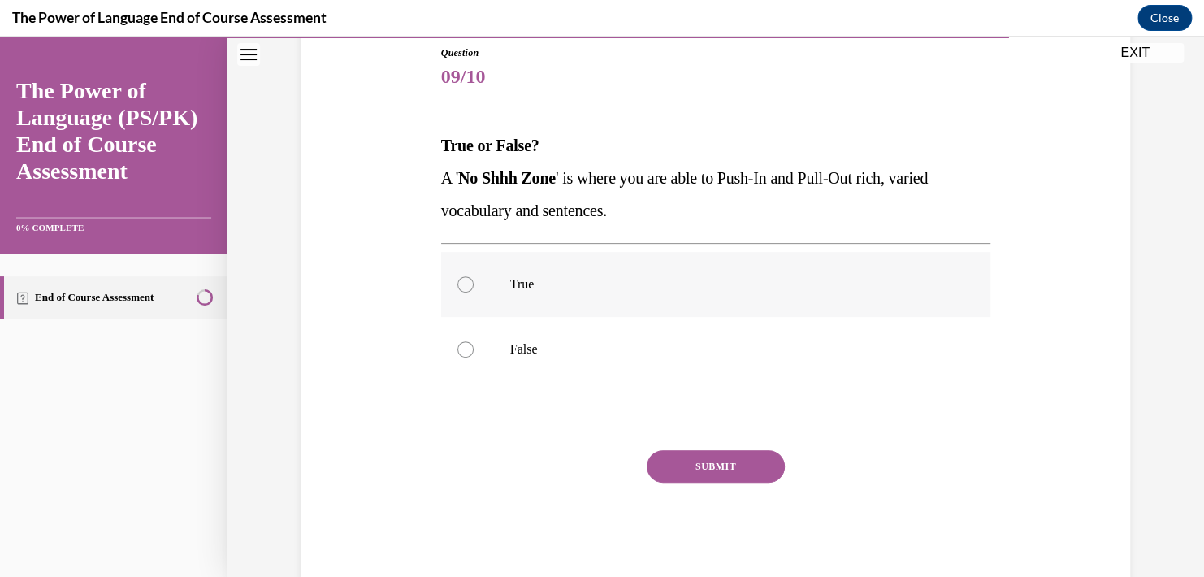
click at [457, 280] on div at bounding box center [465, 284] width 16 height 16
click at [457, 280] on input "True" at bounding box center [465, 284] width 16 height 16
radio input "true"
click at [693, 461] on button "SUBMIT" at bounding box center [716, 466] width 138 height 32
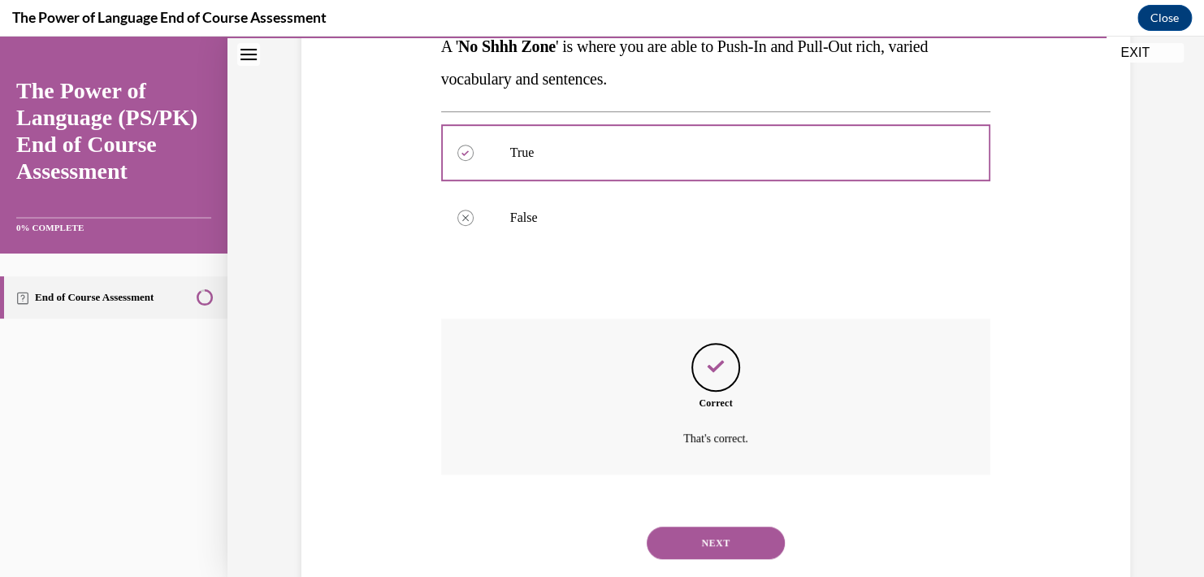
scroll to position [350, 0]
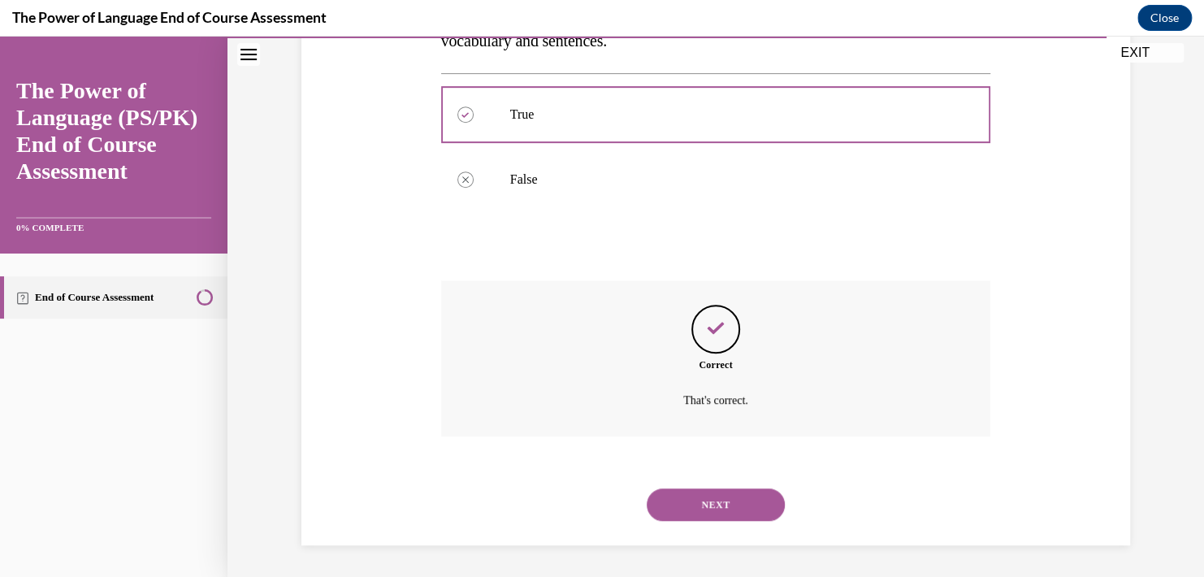
click at [704, 512] on button "NEXT" at bounding box center [716, 504] width 138 height 32
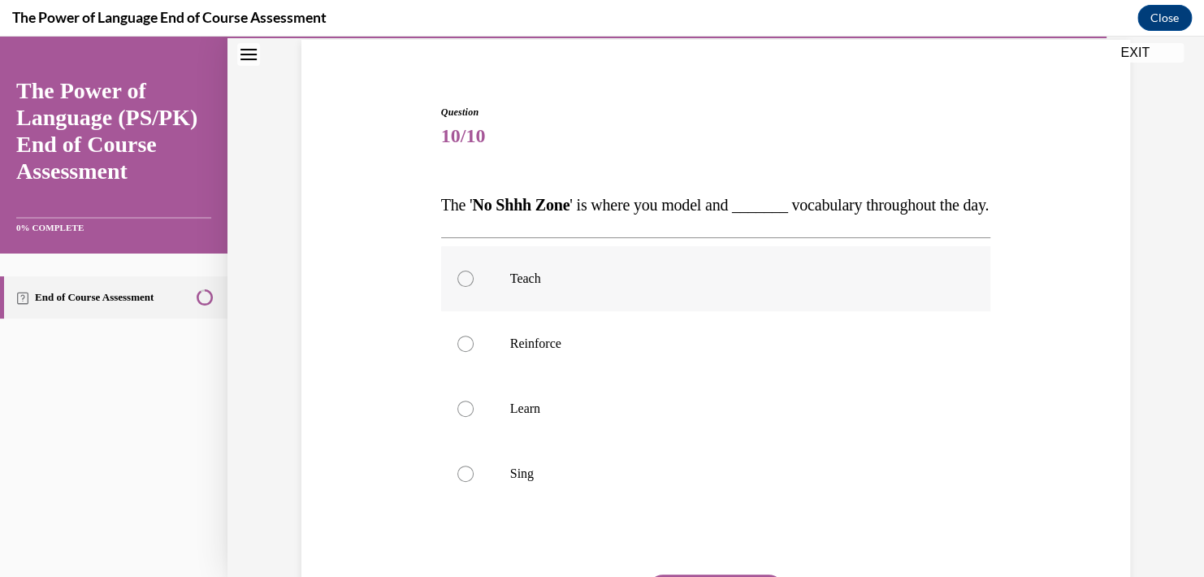
scroll to position [162, 0]
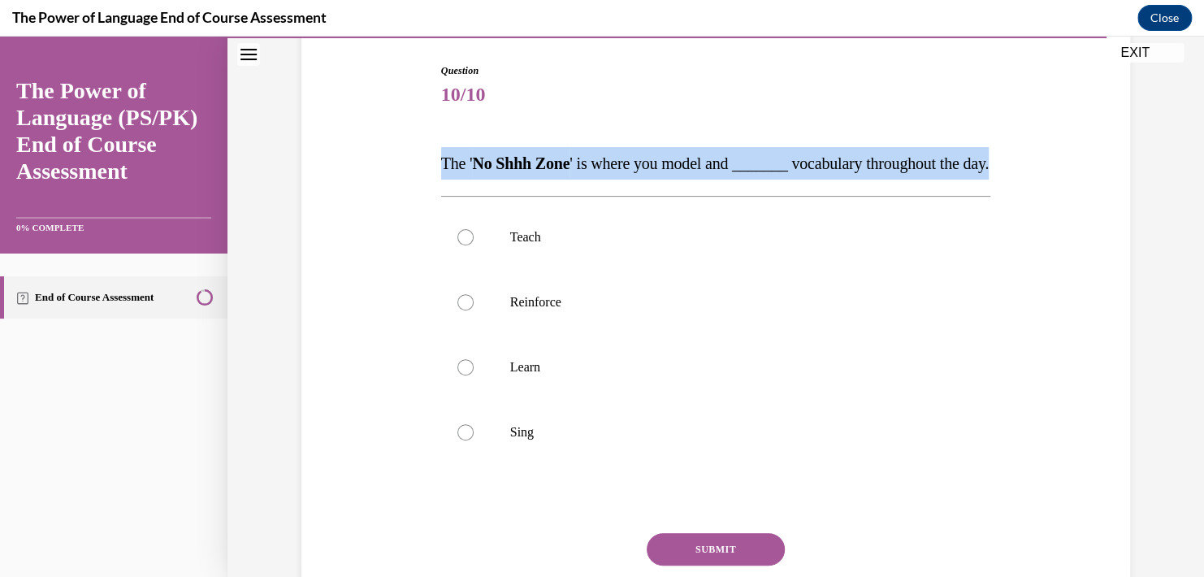
drag, startPoint x: 501, startPoint y: 193, endPoint x: 401, endPoint y: 163, distance: 104.3
click at [401, 163] on div "Question 10/10 The ' No Shhh Zone ' is where you model and _______ vocabulary t…" at bounding box center [715, 340] width 837 height 651
copy span "The ' No Shhh Zone ' is where you model and _______ vocabulary throughout the d…"
click at [462, 310] on div at bounding box center [465, 302] width 16 height 16
click at [462, 310] on input "Reinforce" at bounding box center [465, 302] width 16 height 16
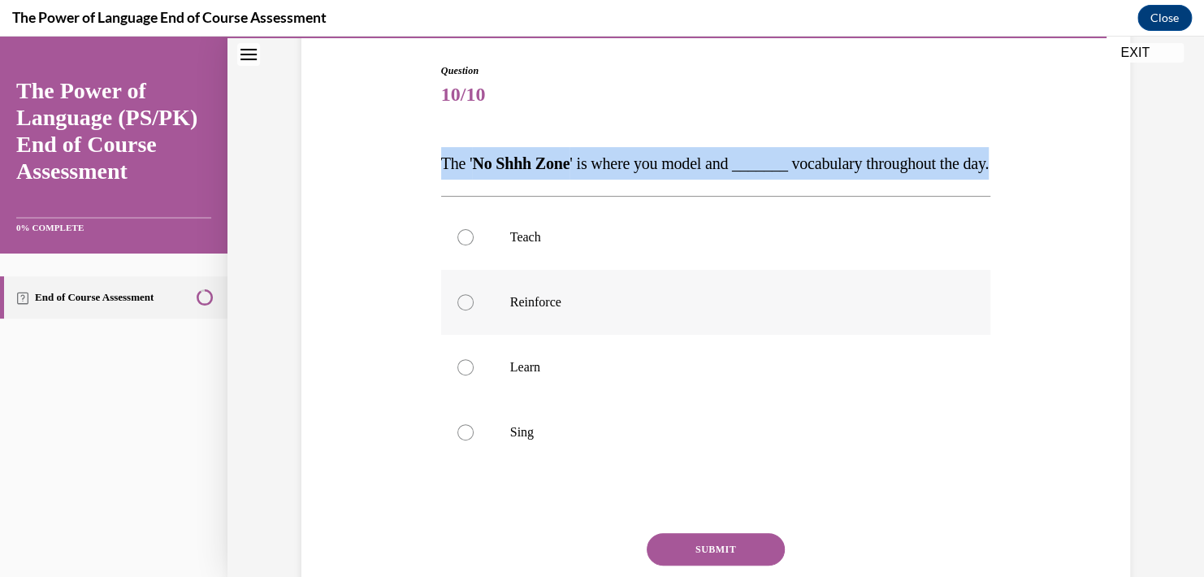
radio input "true"
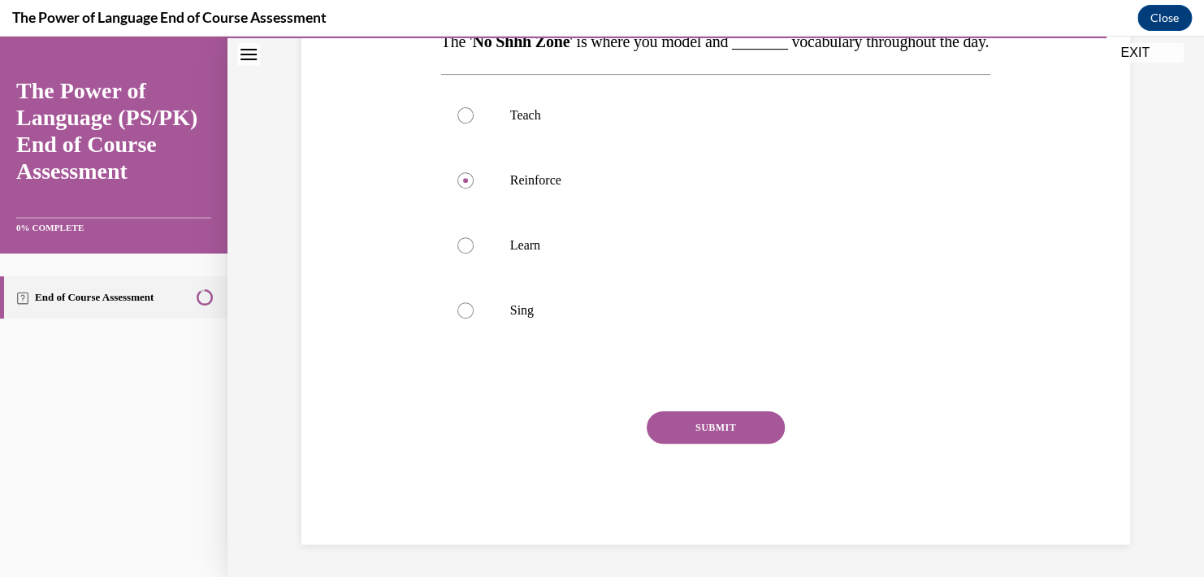
click at [731, 421] on button "SUBMIT" at bounding box center [716, 427] width 138 height 32
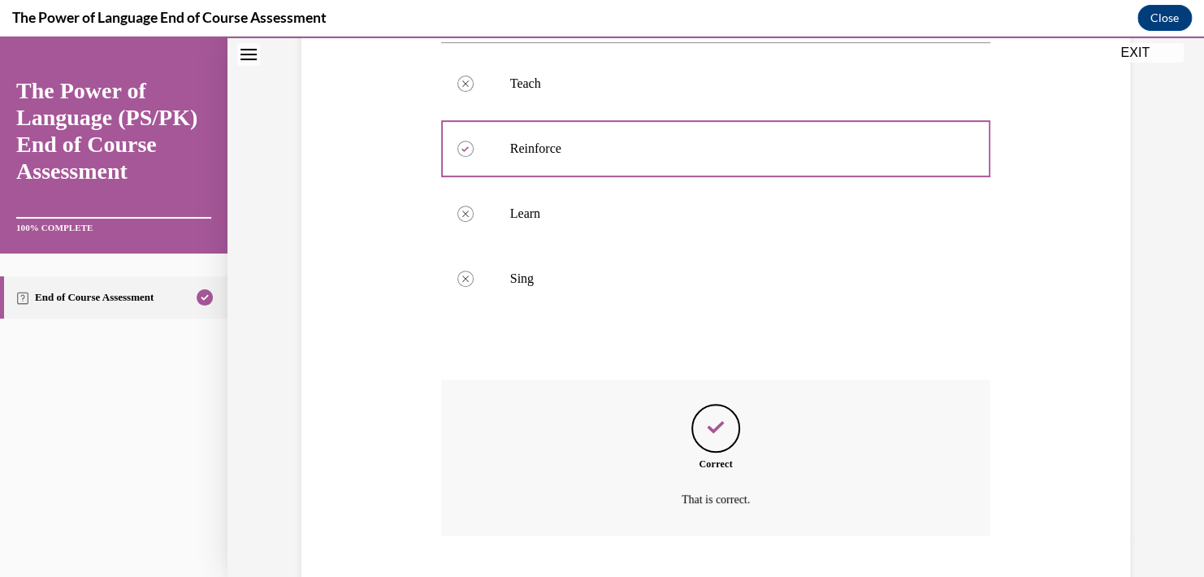
scroll to position [448, 0]
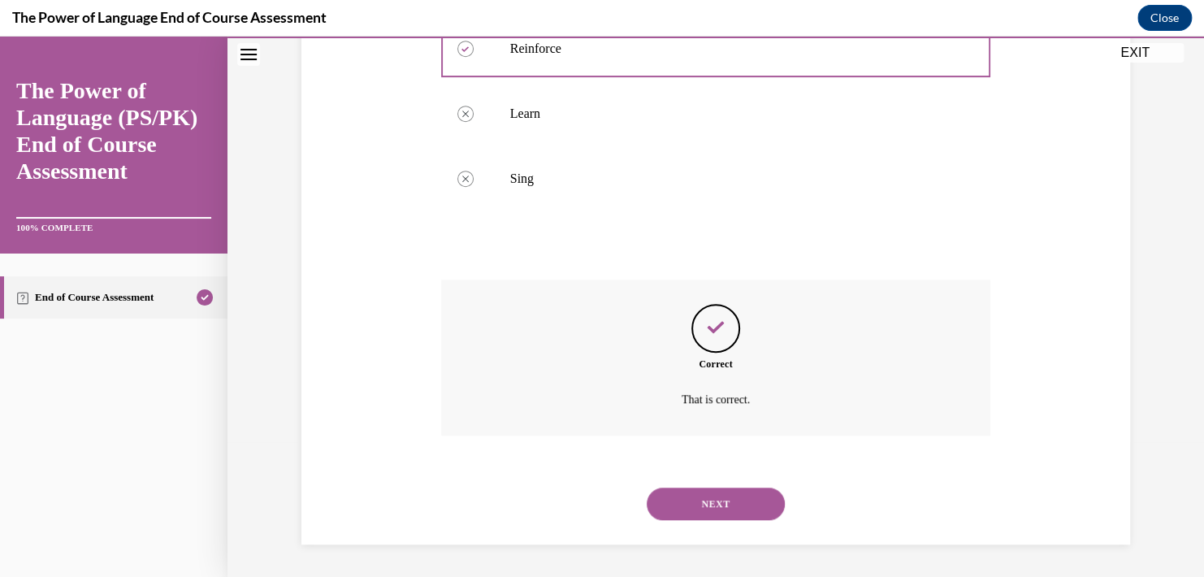
click at [711, 496] on button "NEXT" at bounding box center [716, 503] width 138 height 32
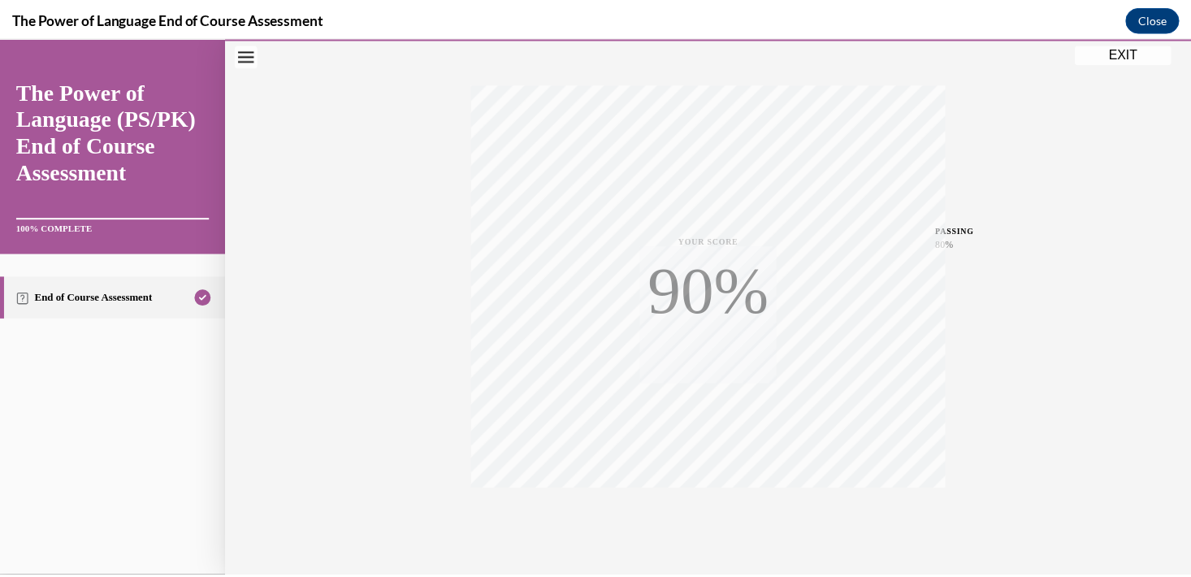
scroll to position [292, 0]
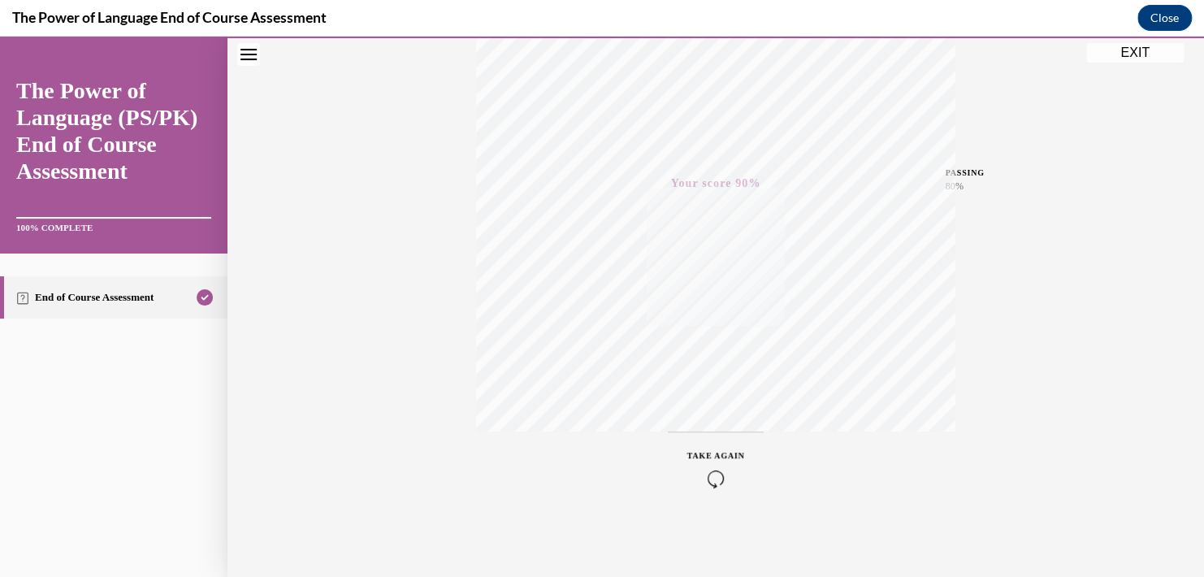
click at [1129, 54] on button "EXIT" at bounding box center [1134, 52] width 97 height 19
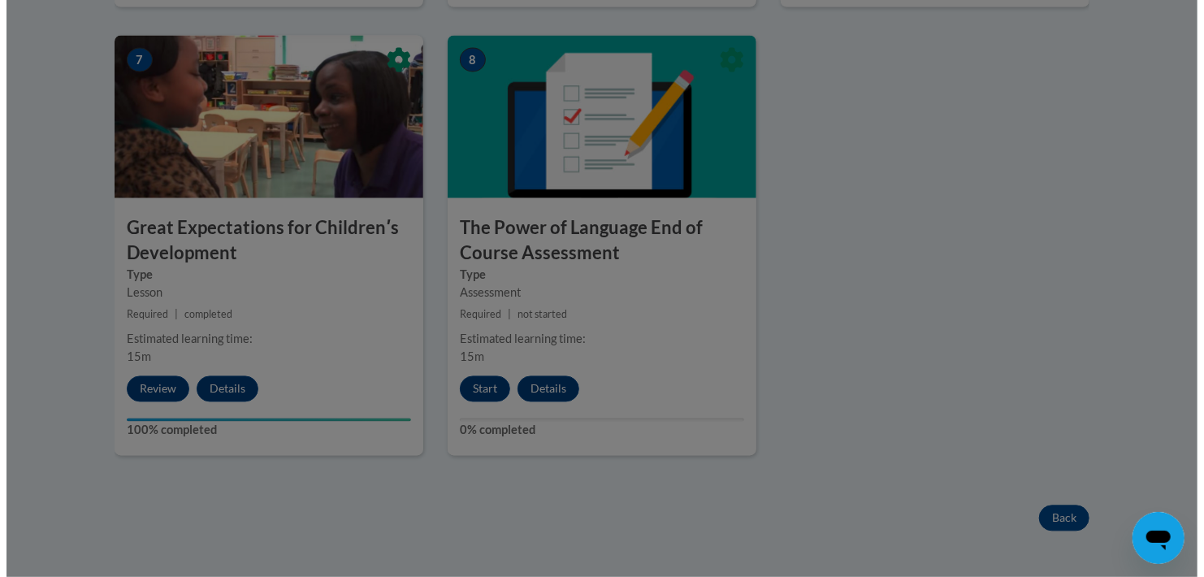
scroll to position [975, 0]
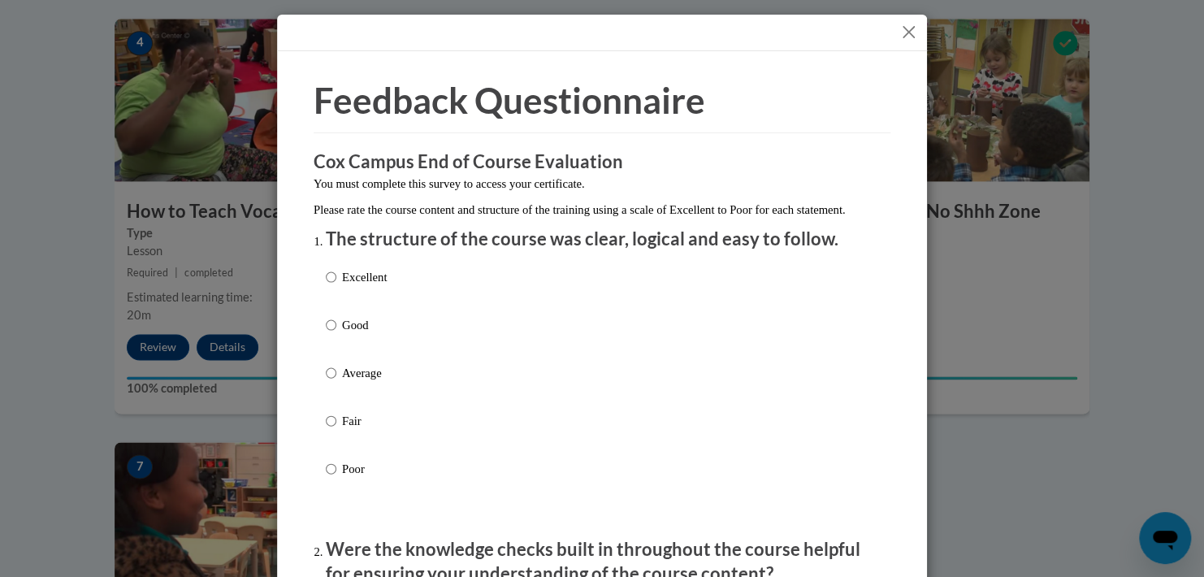
drag, startPoint x: 345, startPoint y: 393, endPoint x: 342, endPoint y: 383, distance: 10.3
click at [344, 382] on p "Average" at bounding box center [364, 373] width 45 height 18
click at [336, 382] on input "Average" at bounding box center [331, 373] width 11 height 18
radio input "true"
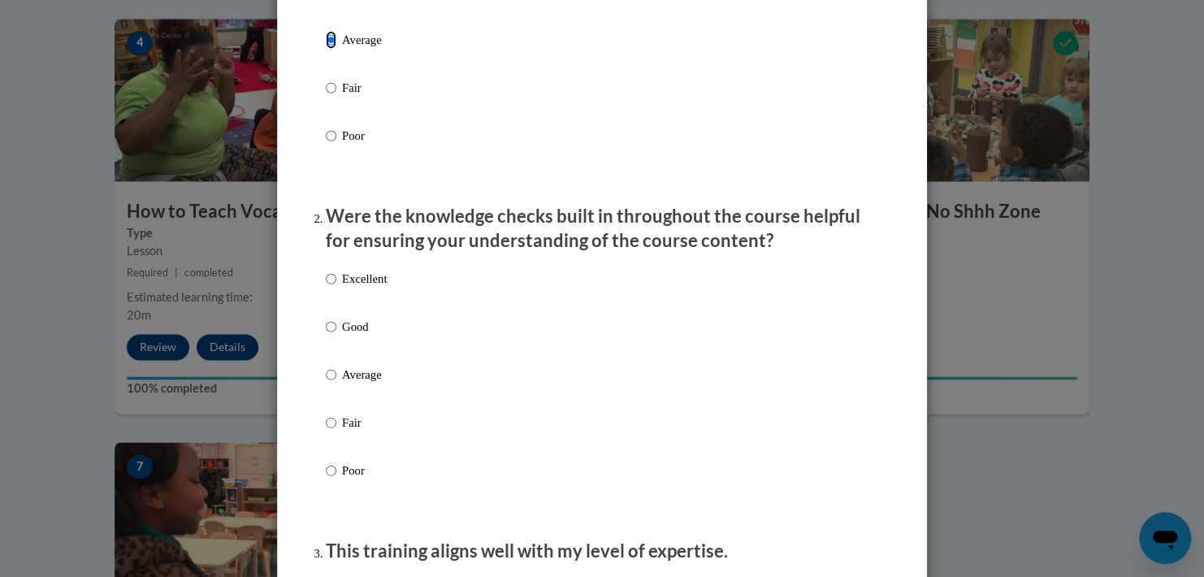
scroll to position [487, 0]
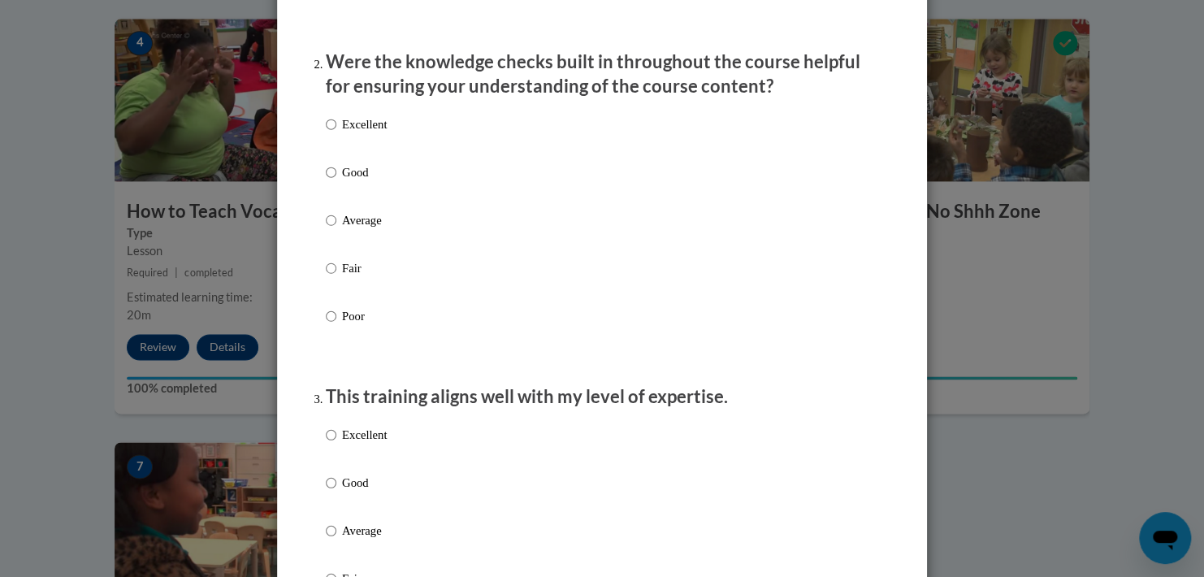
click at [347, 565] on label "Average" at bounding box center [356, 543] width 61 height 44
click at [336, 539] on input "Average" at bounding box center [331, 530] width 11 height 18
radio input "true"
click at [345, 539] on p "Average" at bounding box center [364, 530] width 45 height 18
click at [336, 539] on input "Average" at bounding box center [331, 530] width 11 height 18
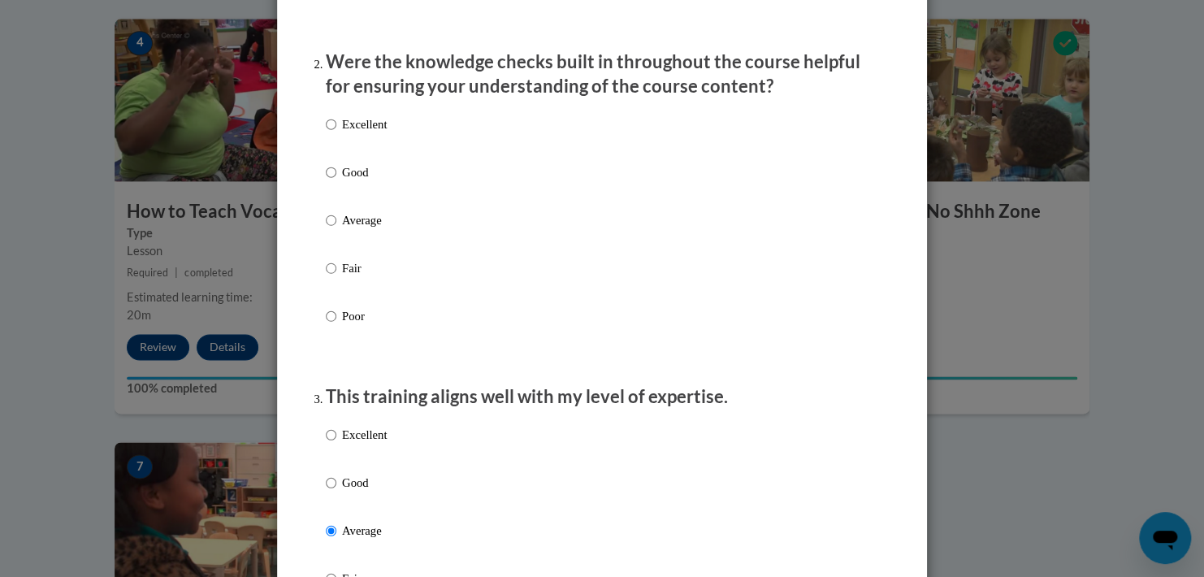
click at [348, 229] on p "Average" at bounding box center [364, 220] width 45 height 18
click at [336, 229] on input "Average" at bounding box center [331, 220] width 11 height 18
radio input "true"
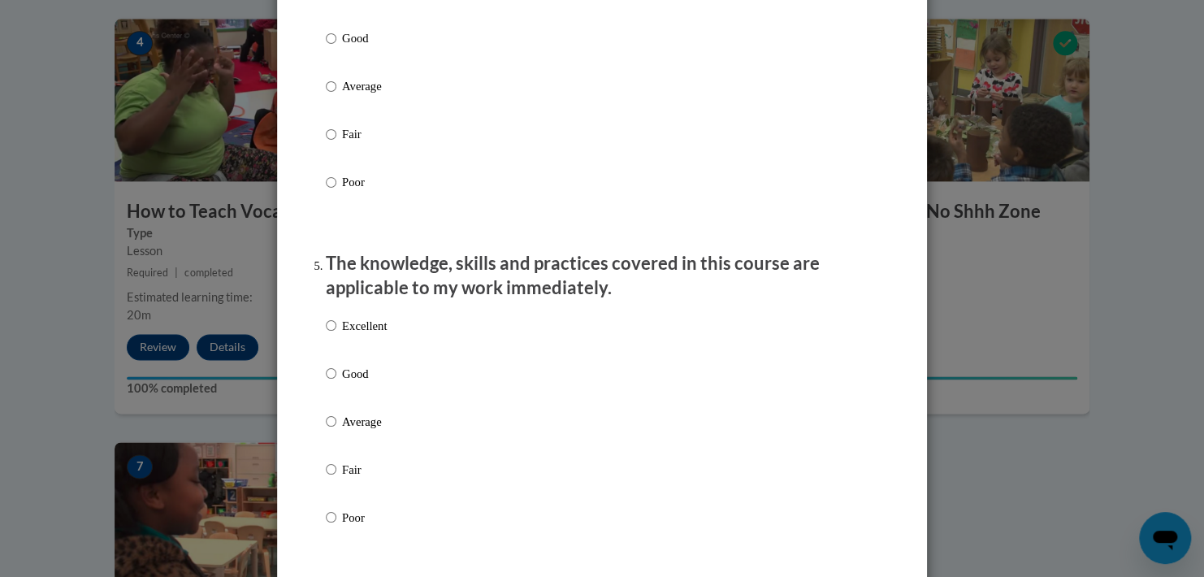
scroll to position [1300, 0]
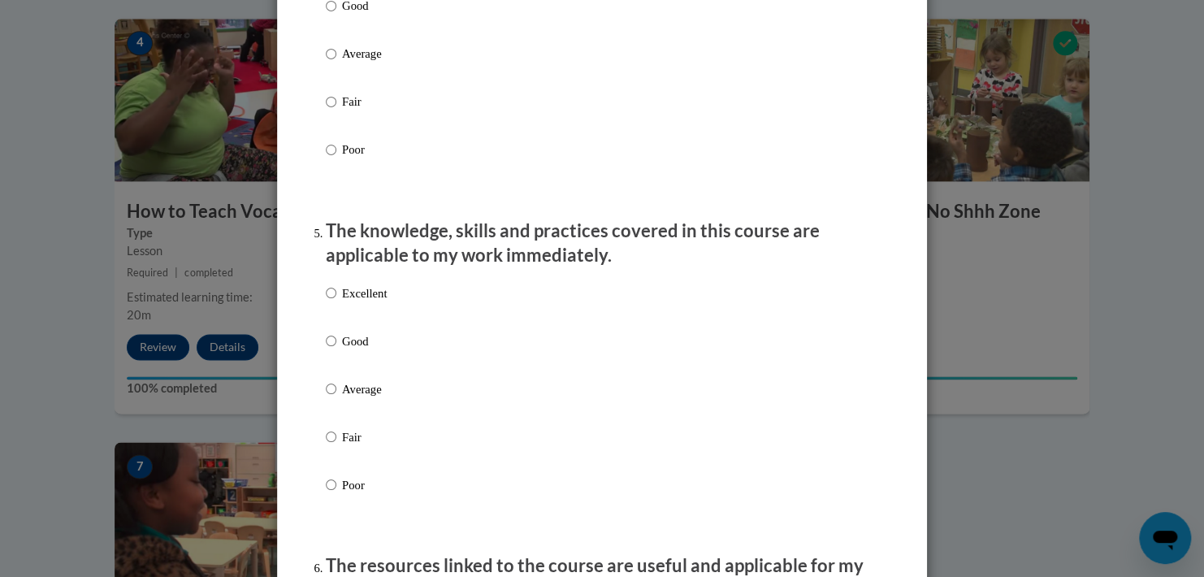
click at [360, 63] on p "Average" at bounding box center [364, 54] width 45 height 18
click at [336, 63] on input "Average" at bounding box center [331, 54] width 11 height 18
radio input "true"
click at [353, 397] on p "Average" at bounding box center [364, 388] width 45 height 18
click at [336, 397] on input "Average" at bounding box center [331, 388] width 11 height 18
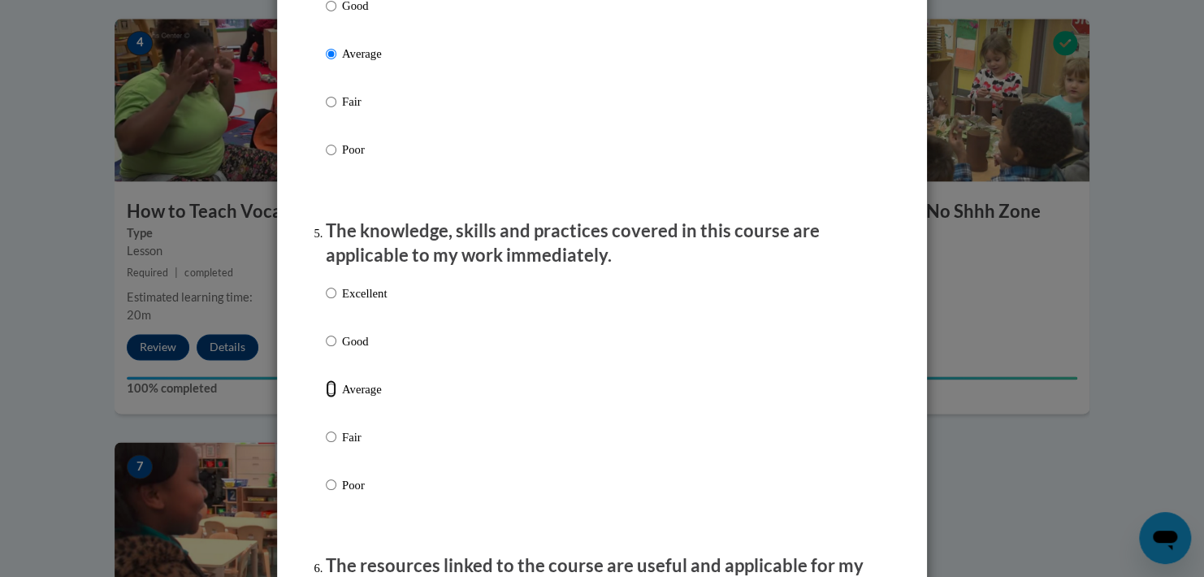
radio input "true"
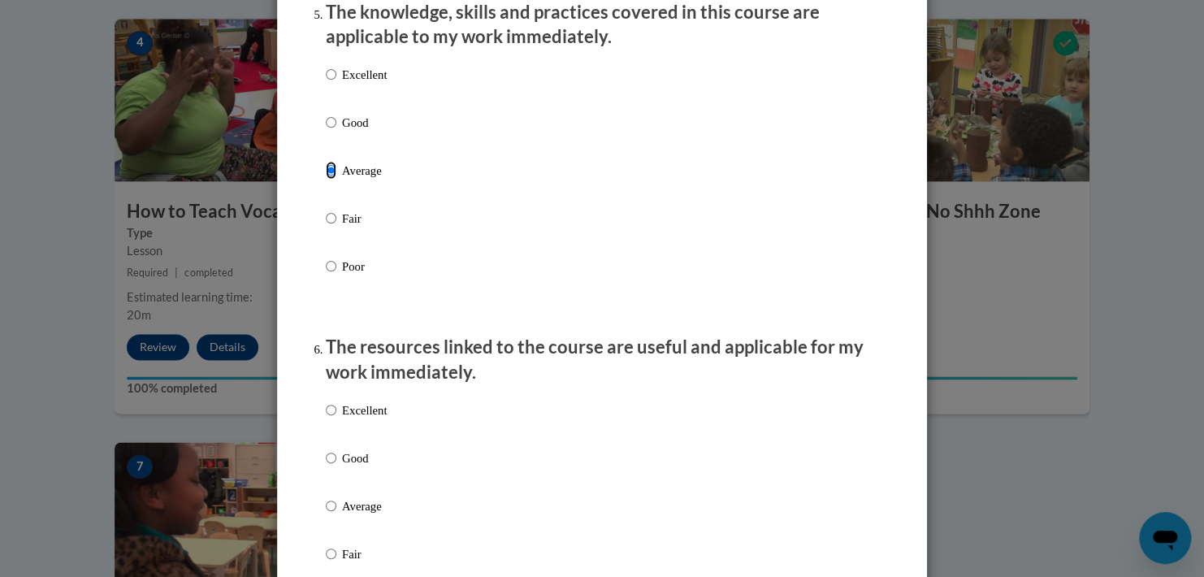
scroll to position [1625, 0]
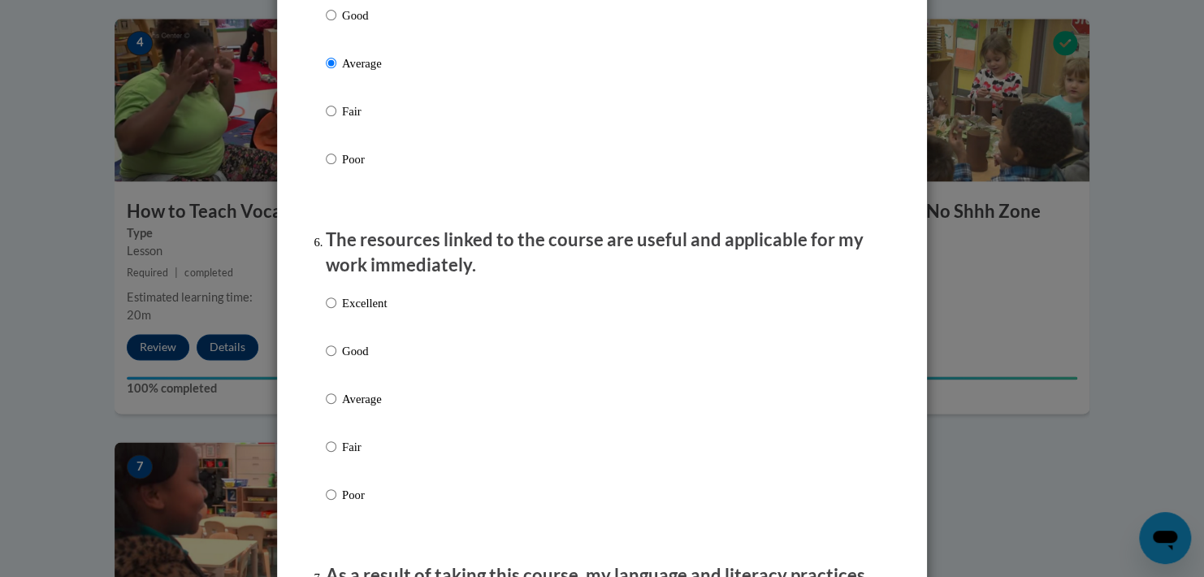
click at [365, 408] on p "Average" at bounding box center [364, 399] width 45 height 18
click at [336, 408] on input "Average" at bounding box center [331, 399] width 11 height 18
radio input "true"
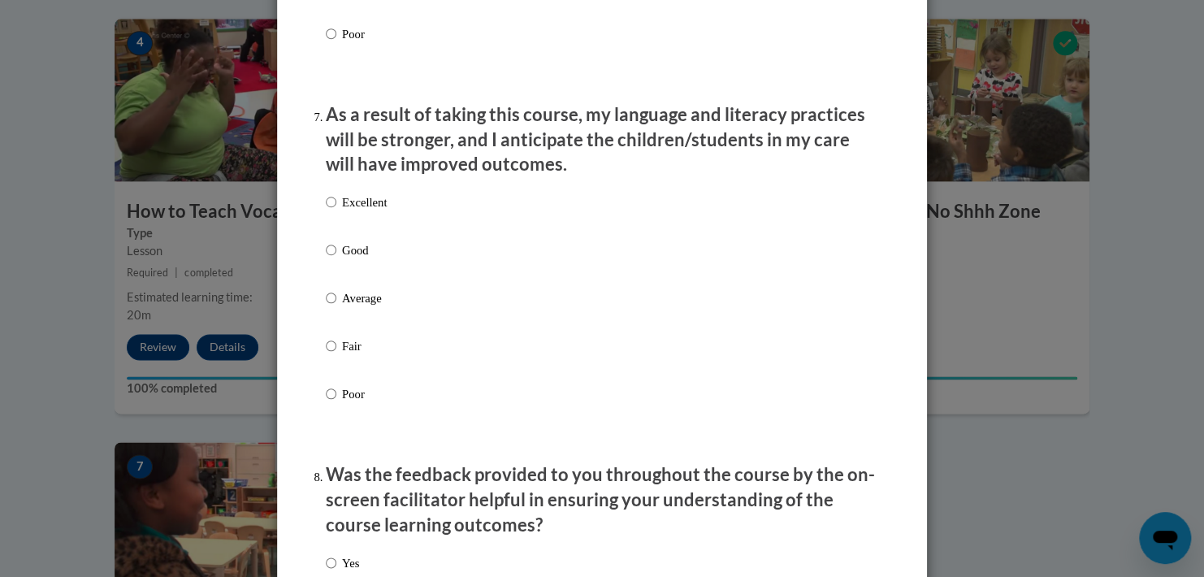
scroll to position [2274, 0]
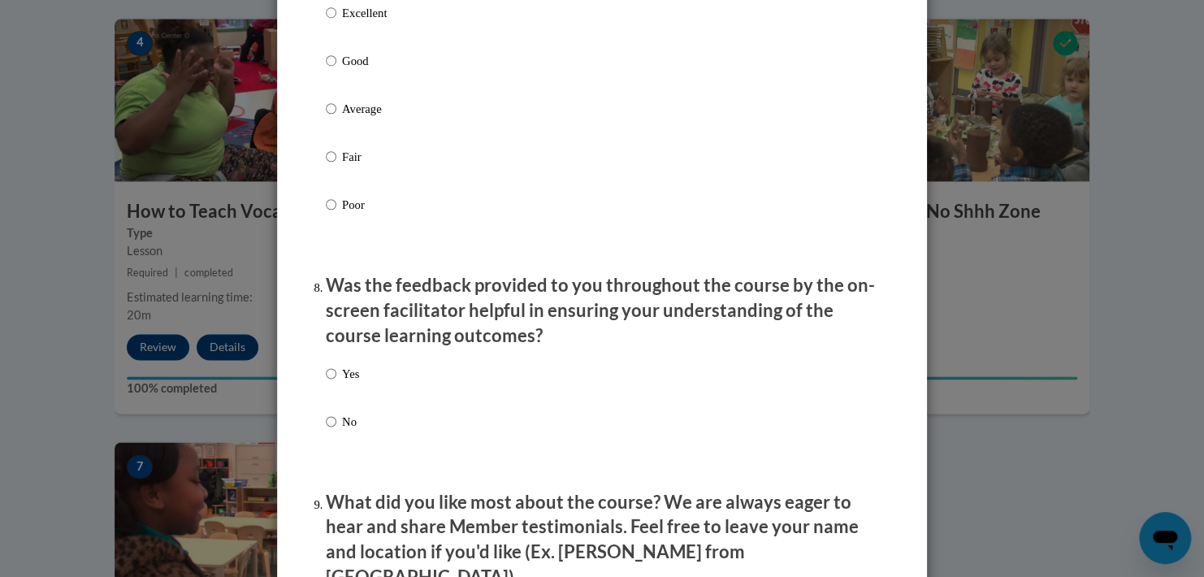
click at [360, 118] on p "Average" at bounding box center [364, 109] width 45 height 18
click at [336, 118] on input "Average" at bounding box center [331, 109] width 11 height 18
radio input "true"
click at [331, 392] on label "Yes" at bounding box center [342, 387] width 33 height 44
click at [331, 383] on input "Yes" at bounding box center [331, 374] width 11 height 18
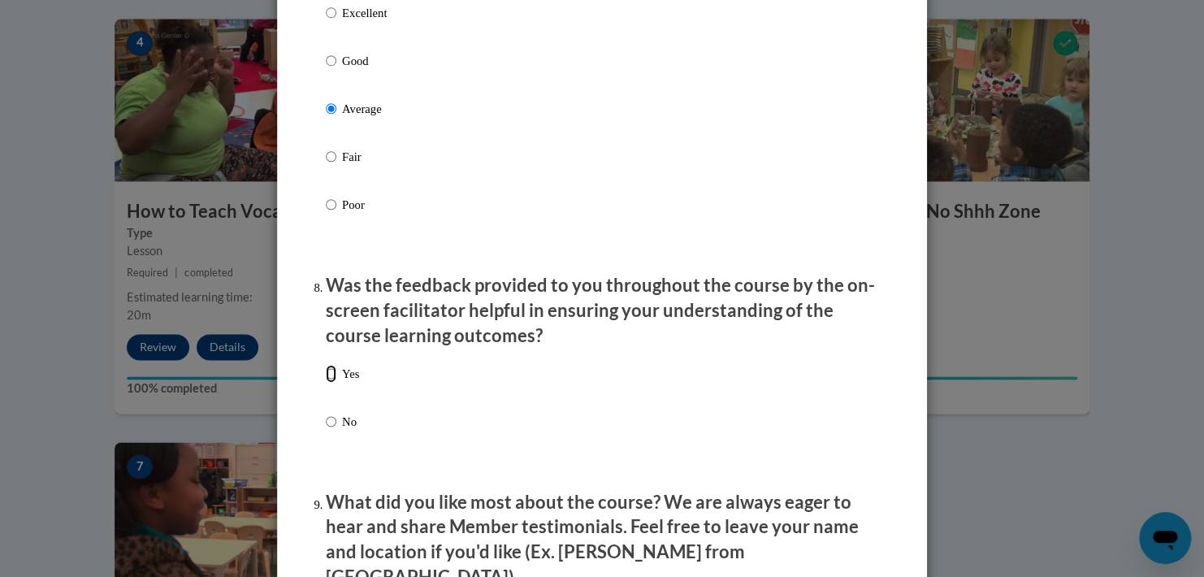
radio input "true"
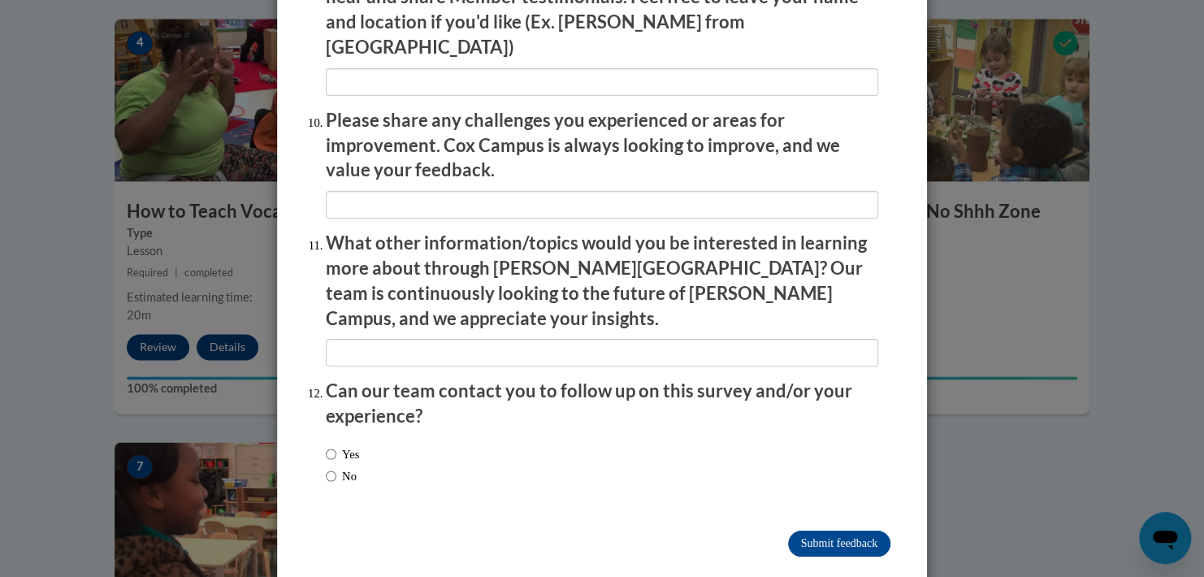
scroll to position [2806, 0]
click at [348, 443] on label "Yes" at bounding box center [342, 452] width 33 height 18
click at [336, 443] on input "Yes" at bounding box center [331, 452] width 11 height 18
radio input "true"
click at [821, 529] on input "Submit feedback" at bounding box center [839, 542] width 102 height 26
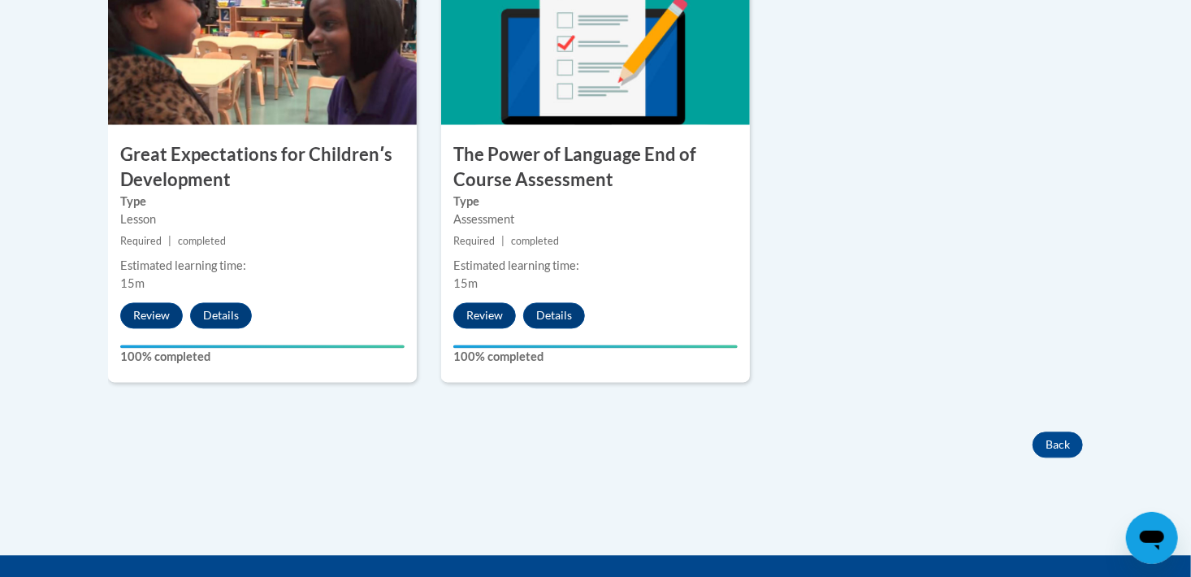
scroll to position [1625, 0]
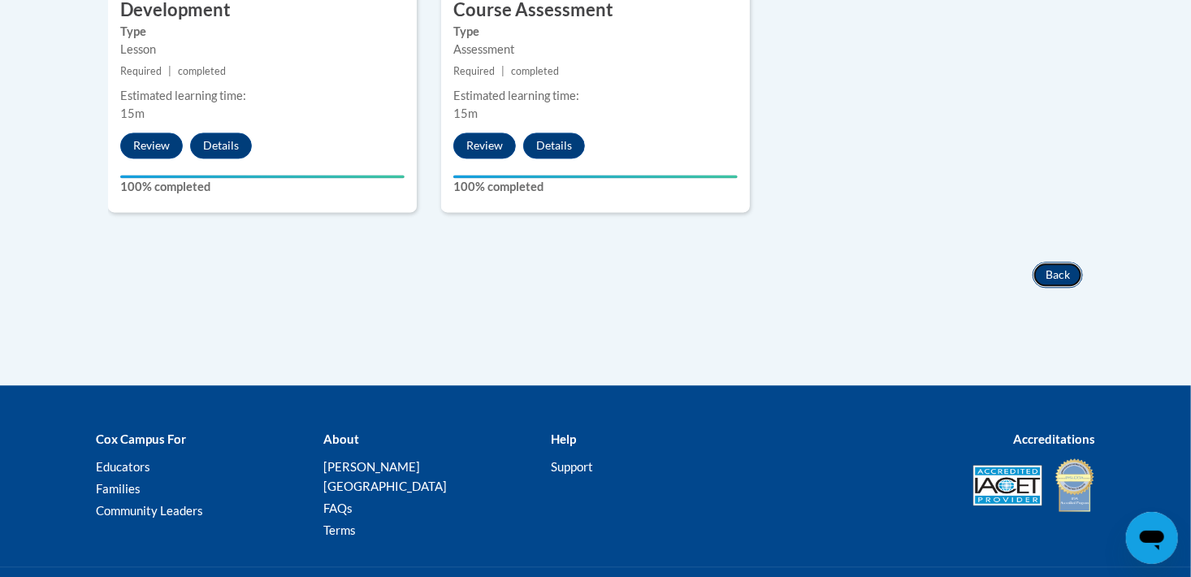
click at [1054, 265] on button "Back" at bounding box center [1057, 275] width 50 height 26
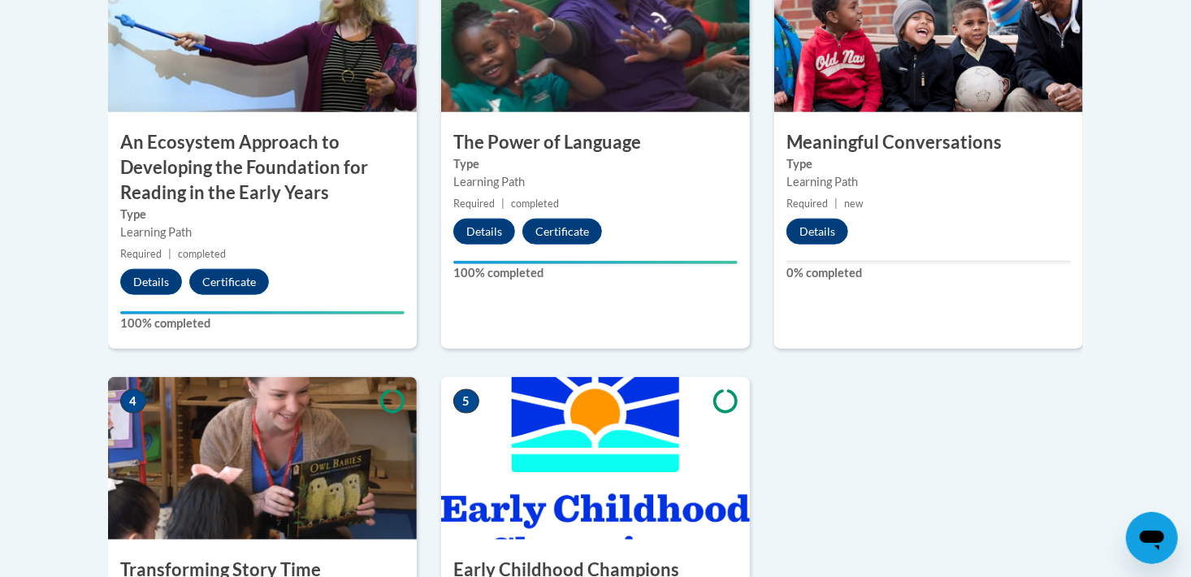
scroll to position [650, 0]
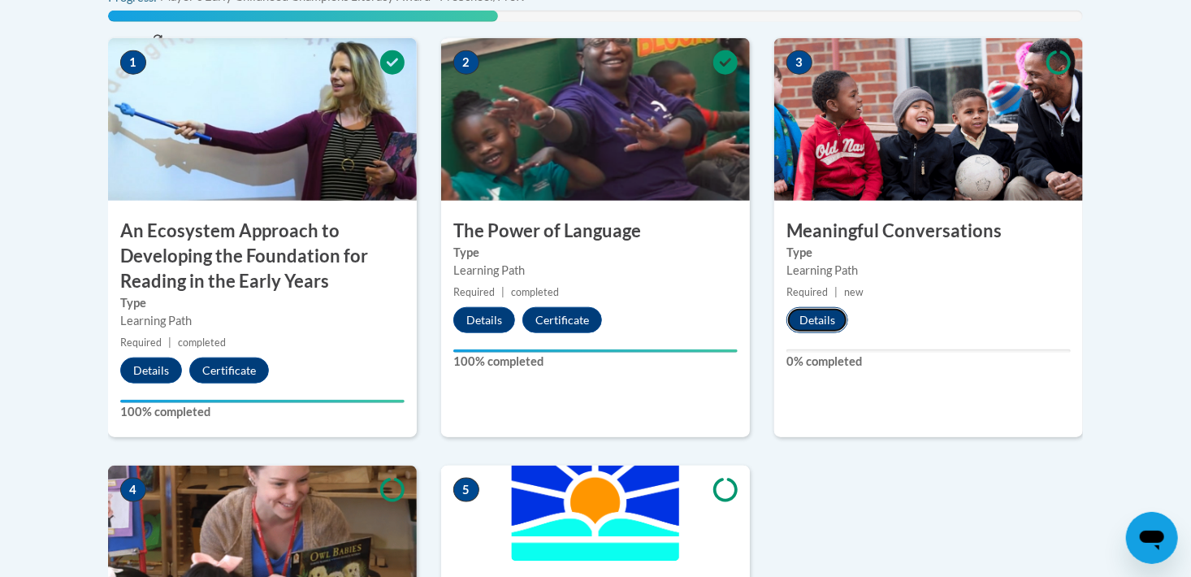
click at [835, 318] on button "Details" at bounding box center [817, 320] width 62 height 26
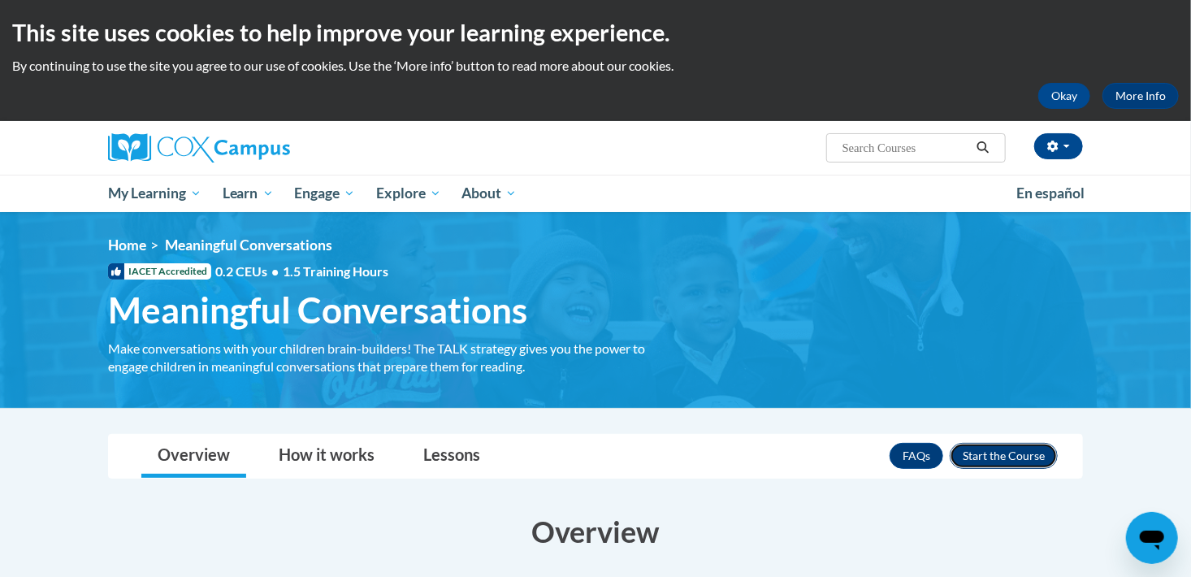
click at [996, 453] on button "Enroll" at bounding box center [1004, 456] width 108 height 26
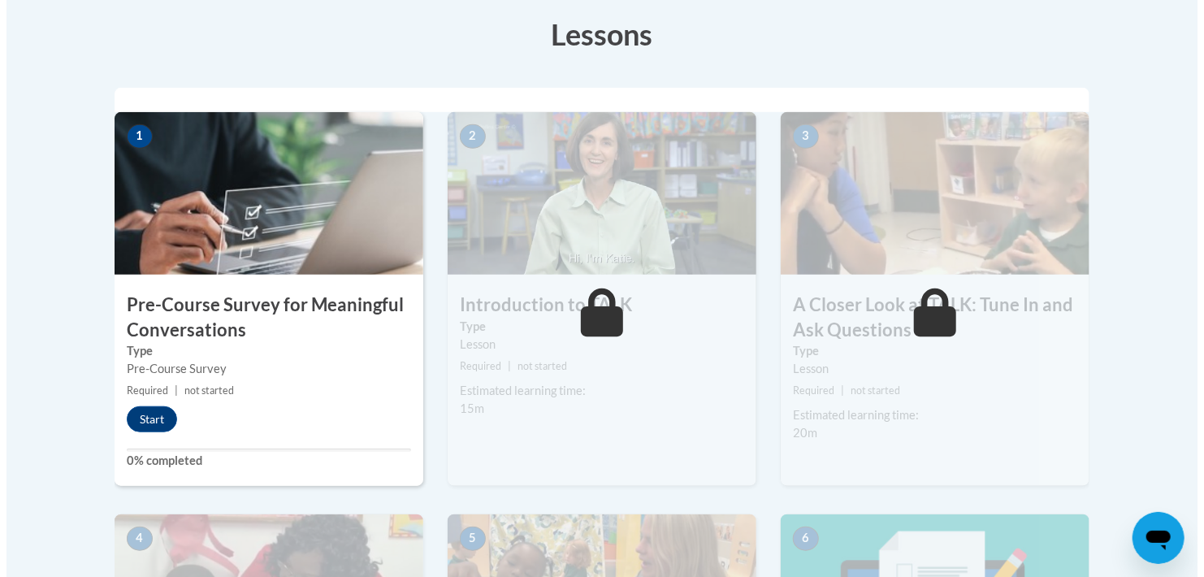
scroll to position [325, 0]
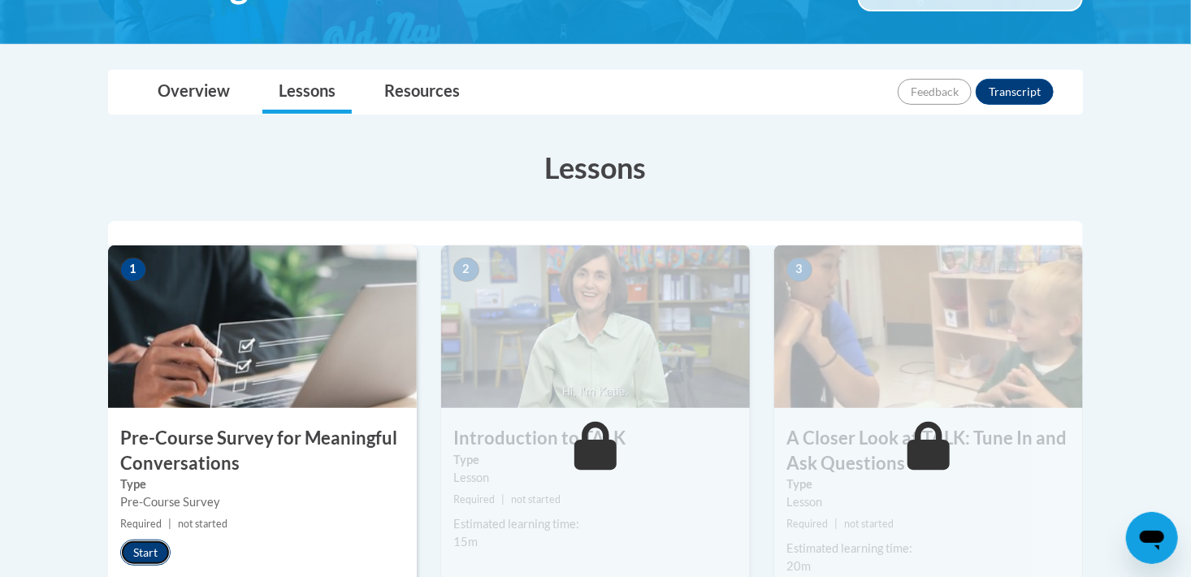
click at [155, 547] on button "Start" at bounding box center [145, 552] width 50 height 26
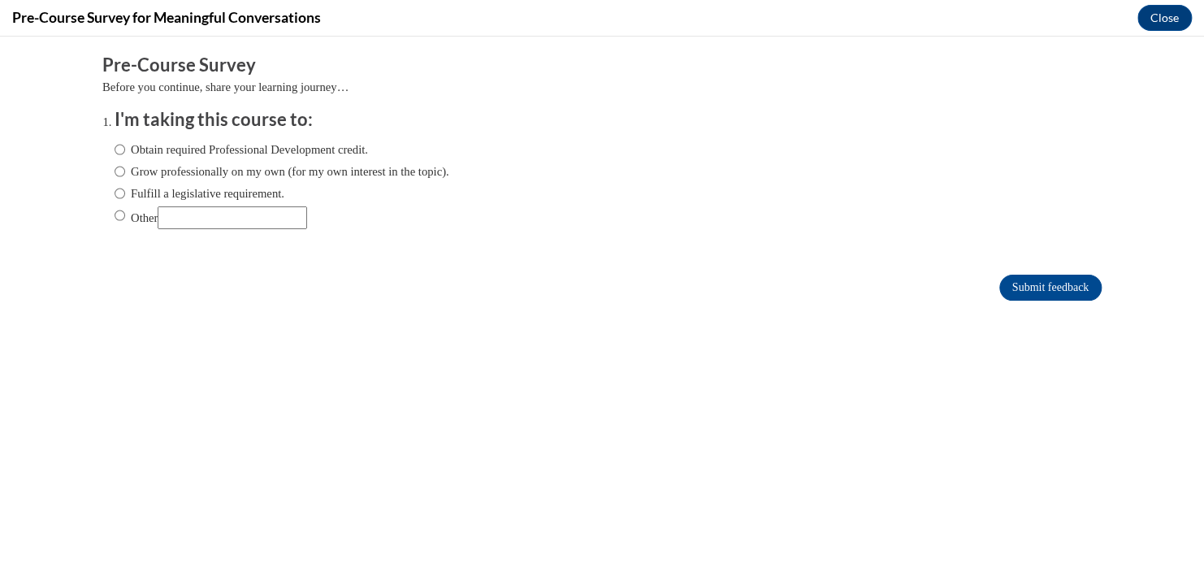
scroll to position [0, 0]
click at [115, 146] on input "Obtain required Professional Development credit." at bounding box center [120, 150] width 11 height 18
radio input "true"
click at [1008, 286] on input "Submit feedback" at bounding box center [1050, 288] width 102 height 26
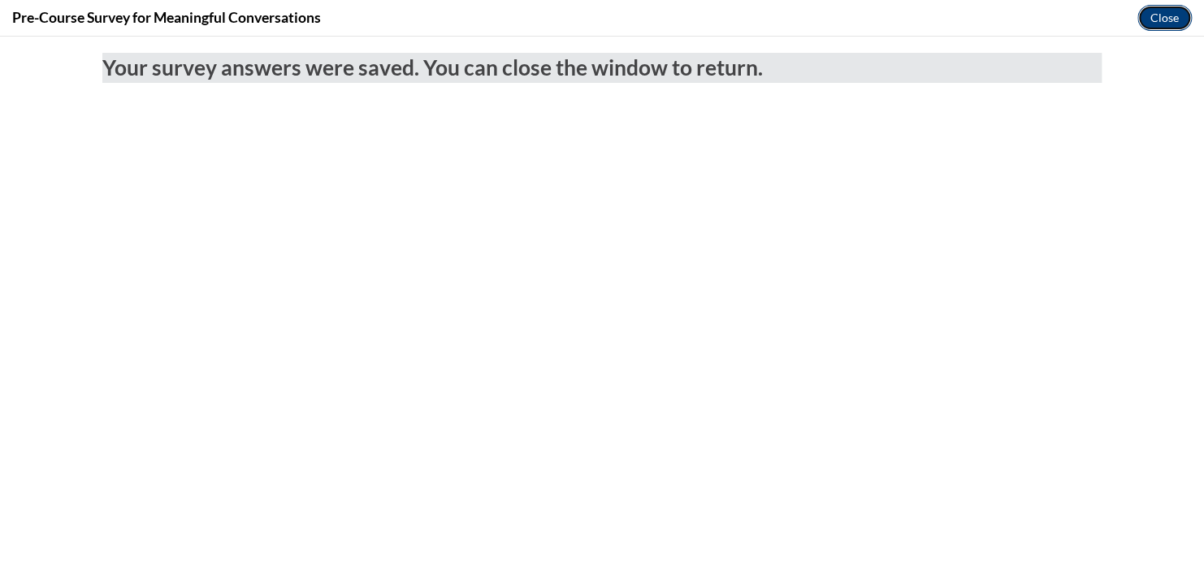
click at [1160, 22] on button "Close" at bounding box center [1164, 18] width 54 height 26
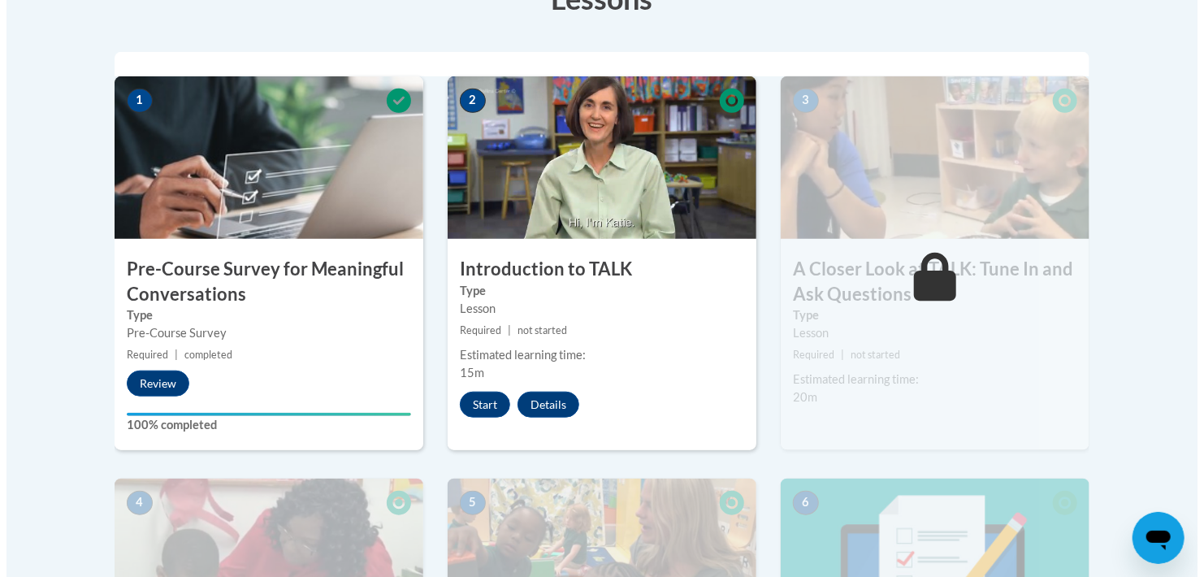
scroll to position [487, 0]
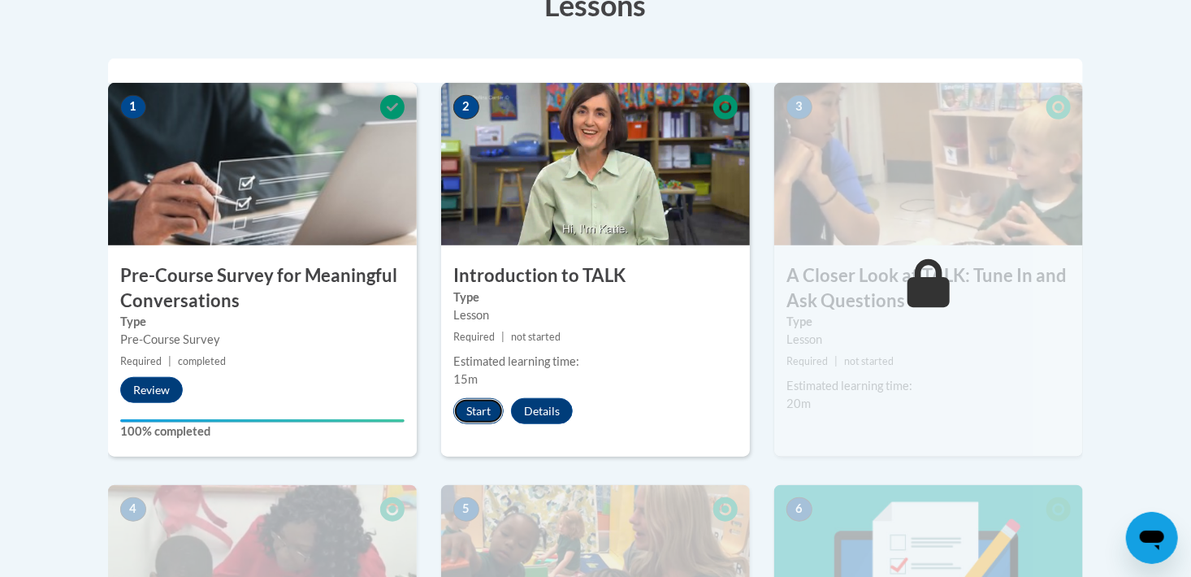
click at [485, 405] on button "Start" at bounding box center [478, 411] width 50 height 26
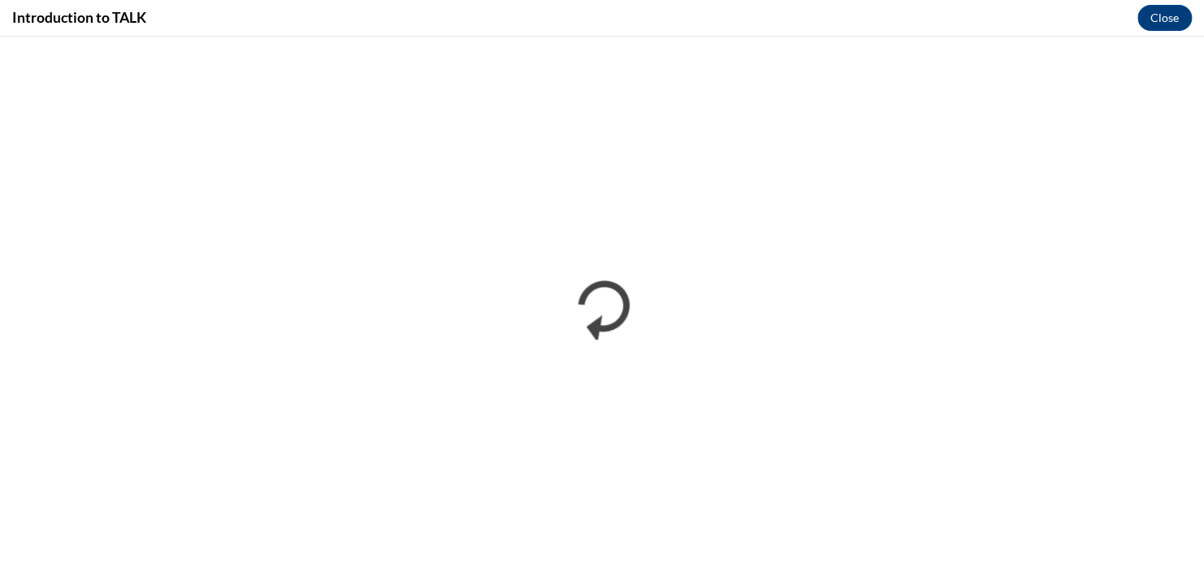
scroll to position [0, 0]
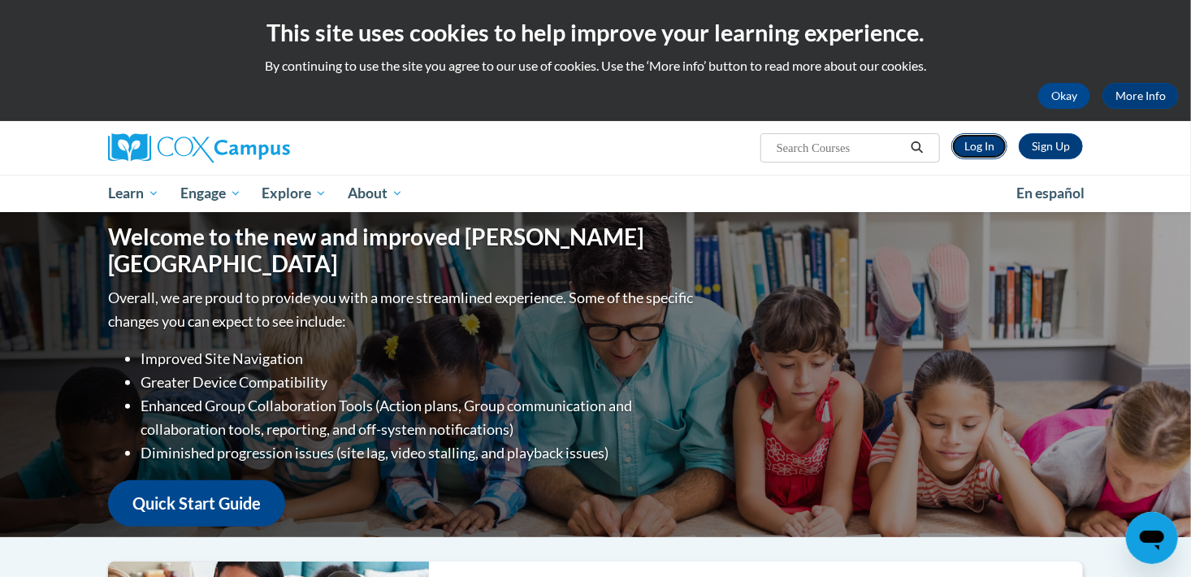
click at [975, 157] on link "Log In" at bounding box center [979, 146] width 56 height 26
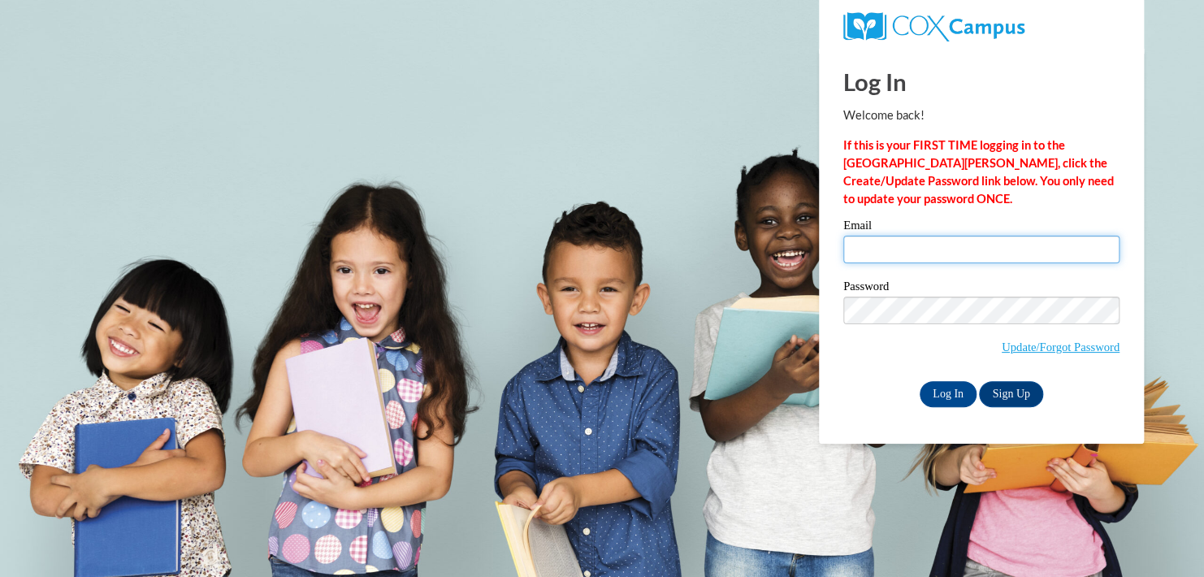
click at [866, 251] on input "Email" at bounding box center [981, 250] width 276 height 28
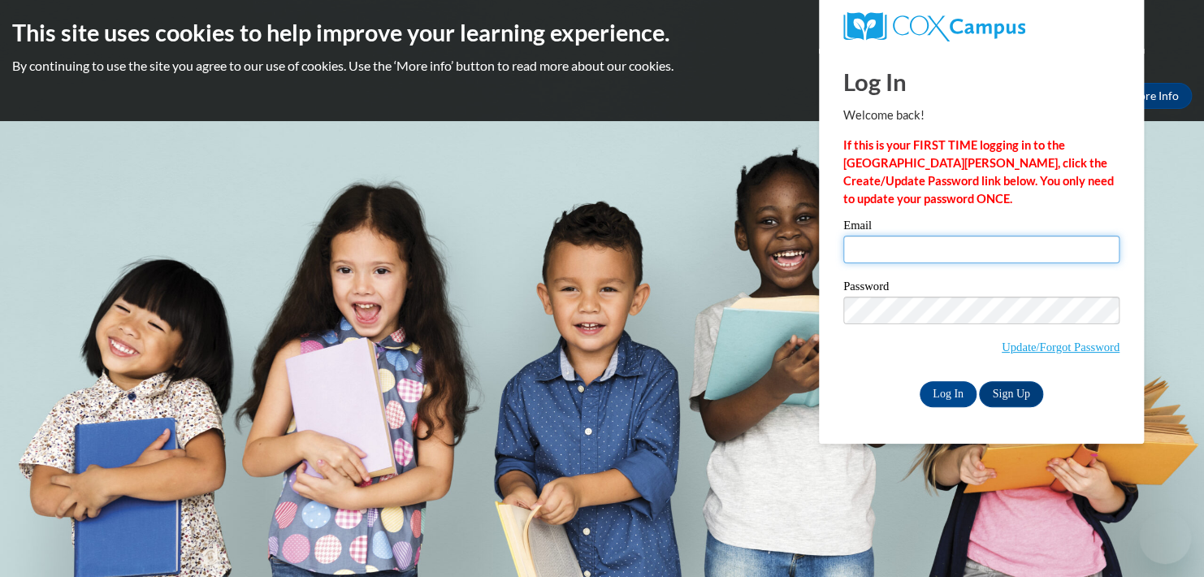
type input "candacea@ymcaatlanta.org"
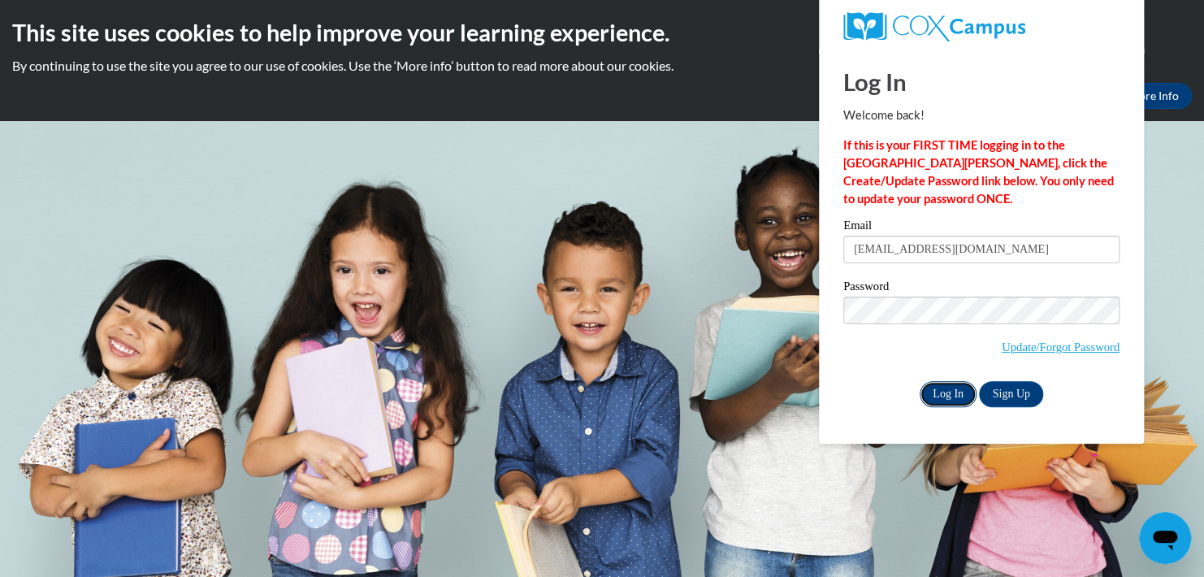
click at [943, 396] on input "Log In" at bounding box center [947, 394] width 57 height 26
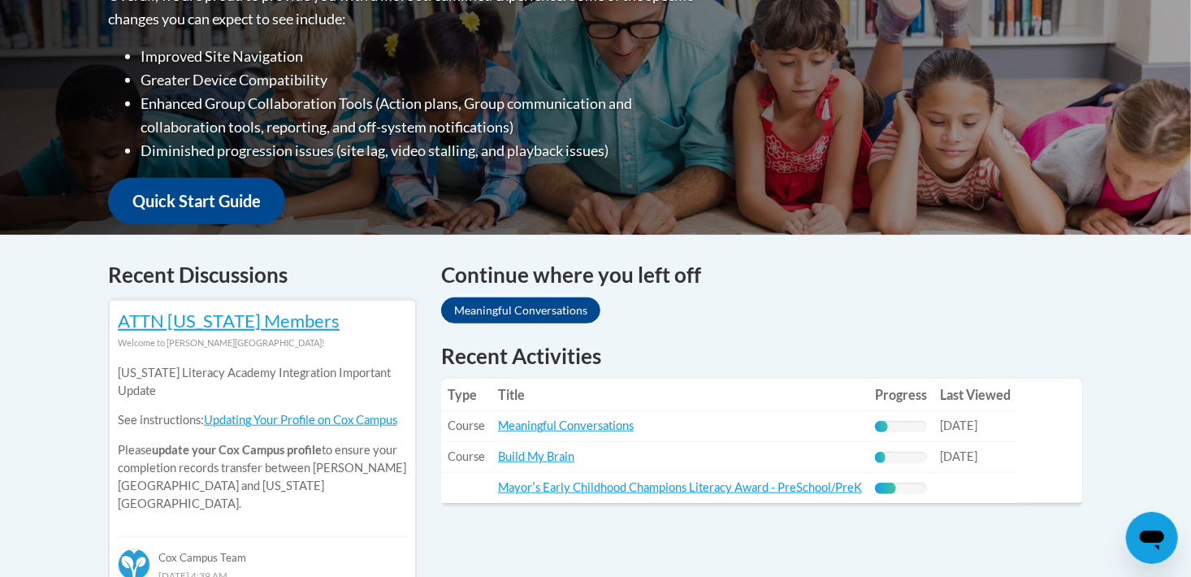
scroll to position [487, 0]
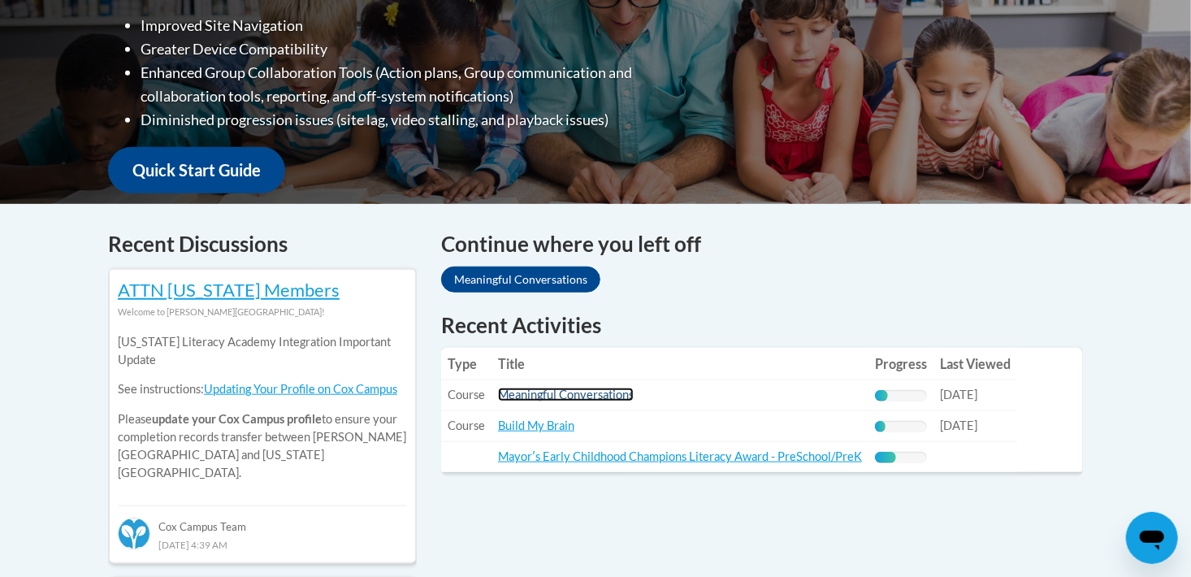
click at [586, 401] on link "Meaningful Conversations" at bounding box center [566, 394] width 136 height 14
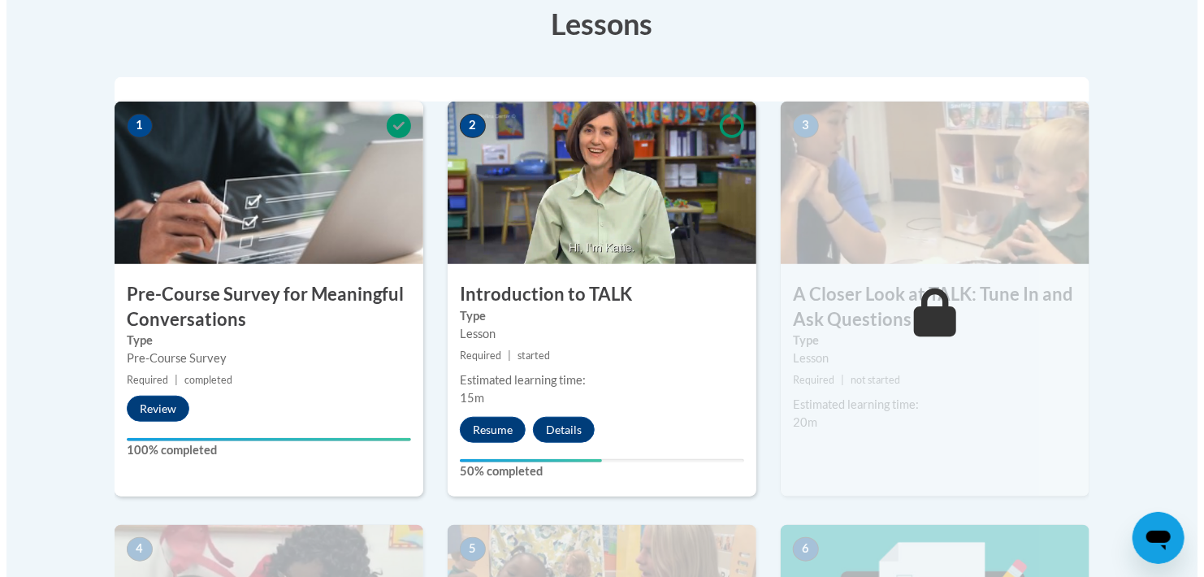
scroll to position [487, 0]
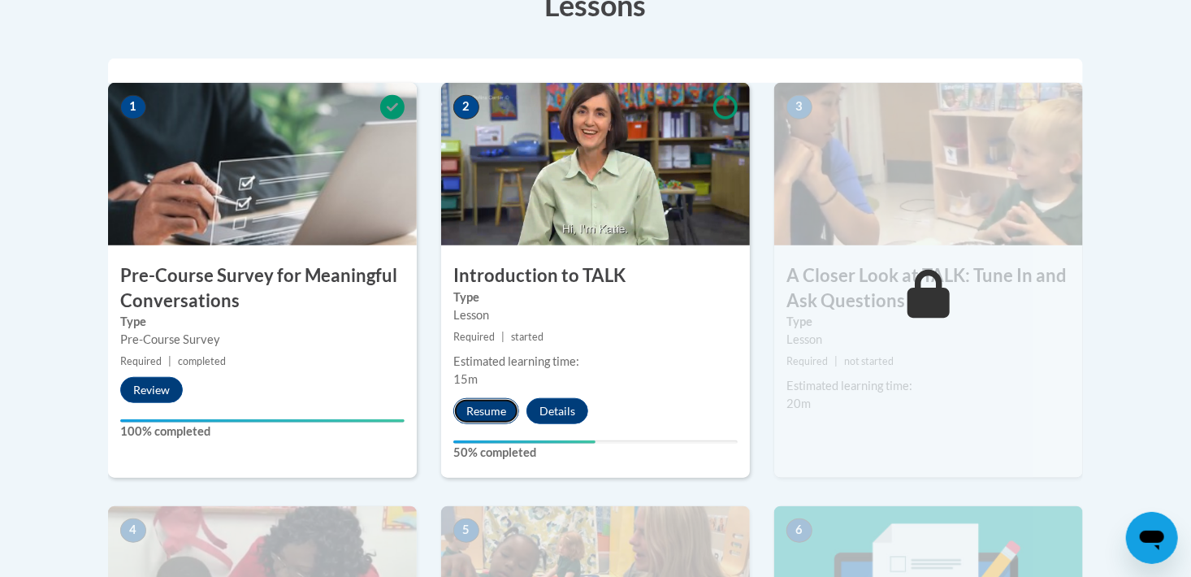
click at [494, 403] on button "Resume" at bounding box center [486, 411] width 66 height 26
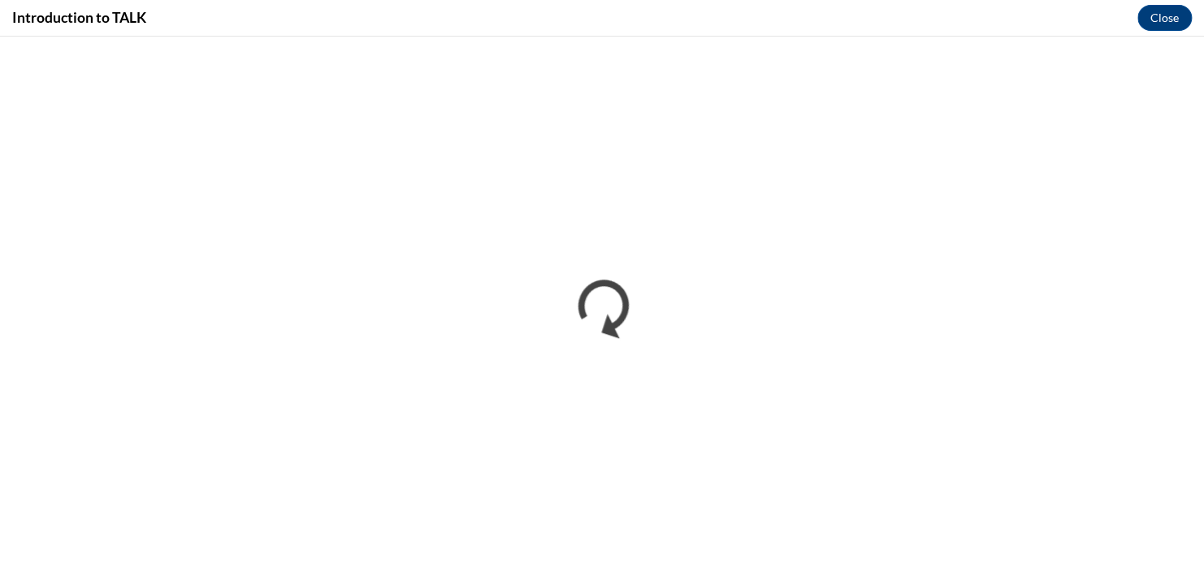
scroll to position [0, 0]
